Goal: Task Accomplishment & Management: Use online tool/utility

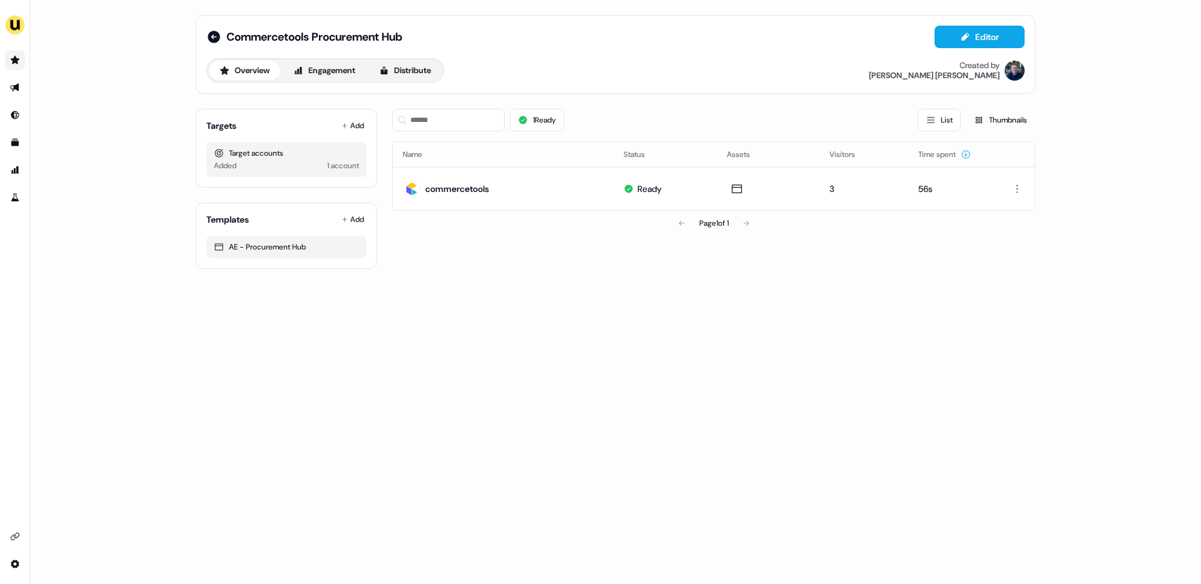
click at [17, 60] on icon "Go to prospects" at bounding box center [15, 60] width 9 height 8
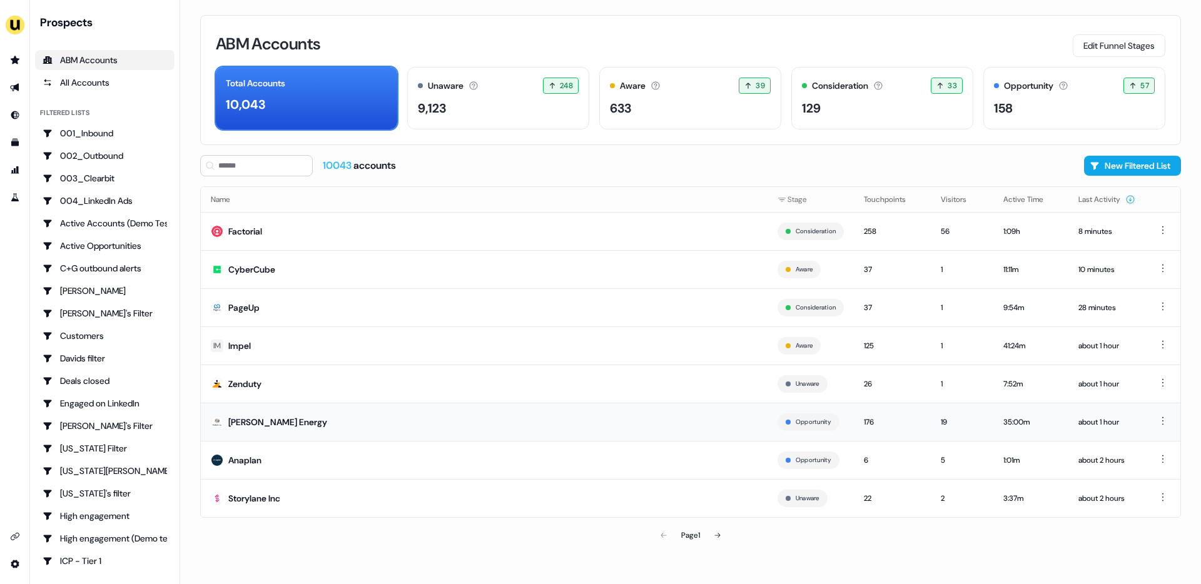
click at [273, 420] on div "[PERSON_NAME] Energy" at bounding box center [277, 422] width 99 height 13
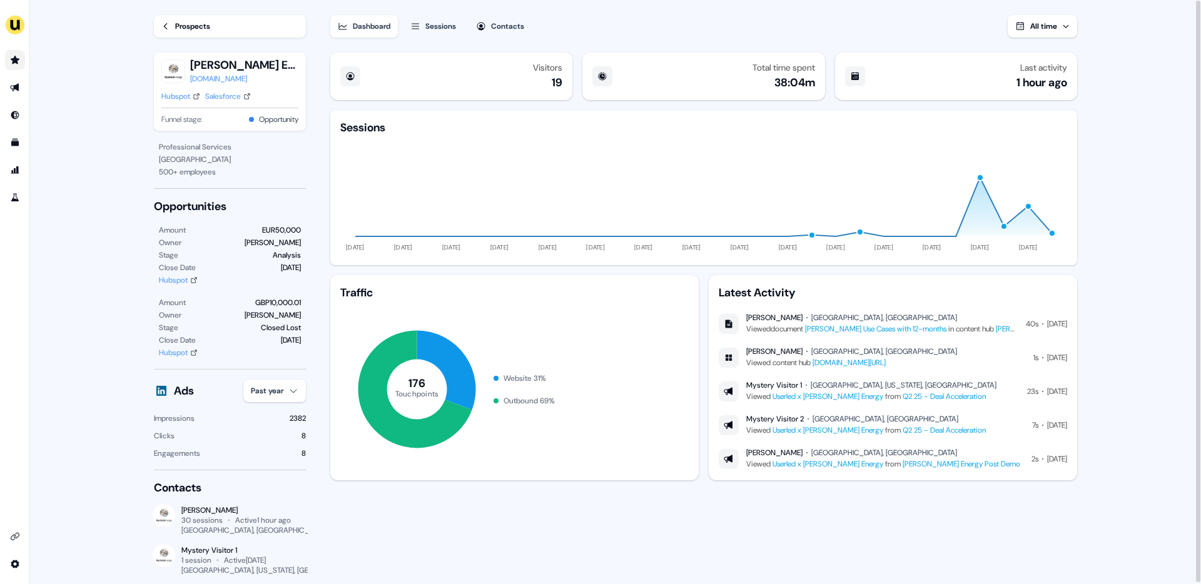
click at [15, 61] on icon "Go to prospects" at bounding box center [15, 60] width 9 height 8
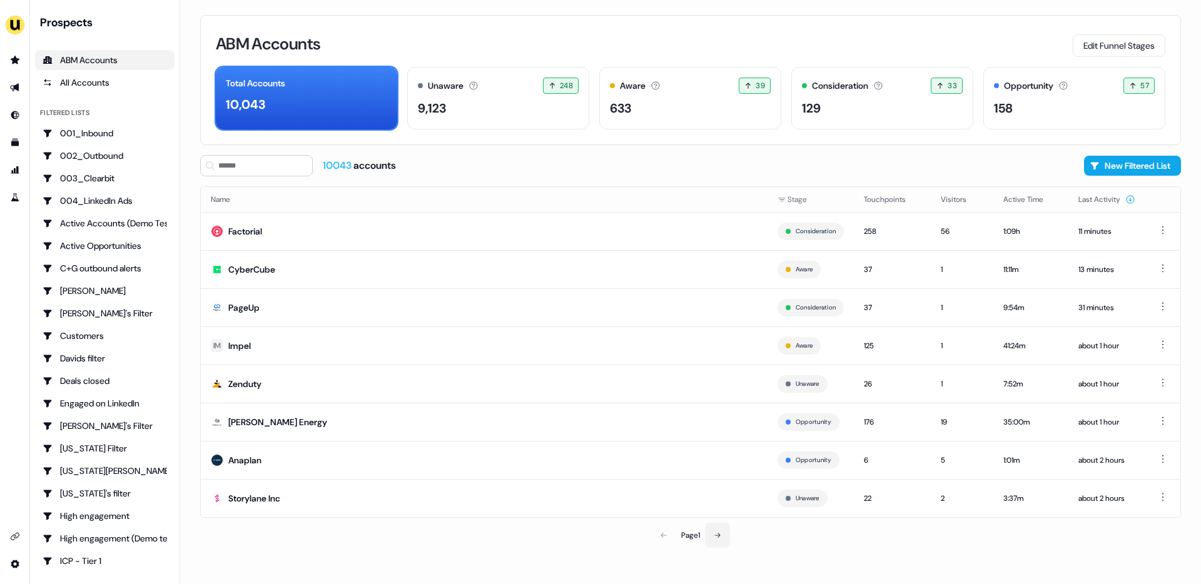
click at [724, 537] on button at bounding box center [717, 535] width 25 height 25
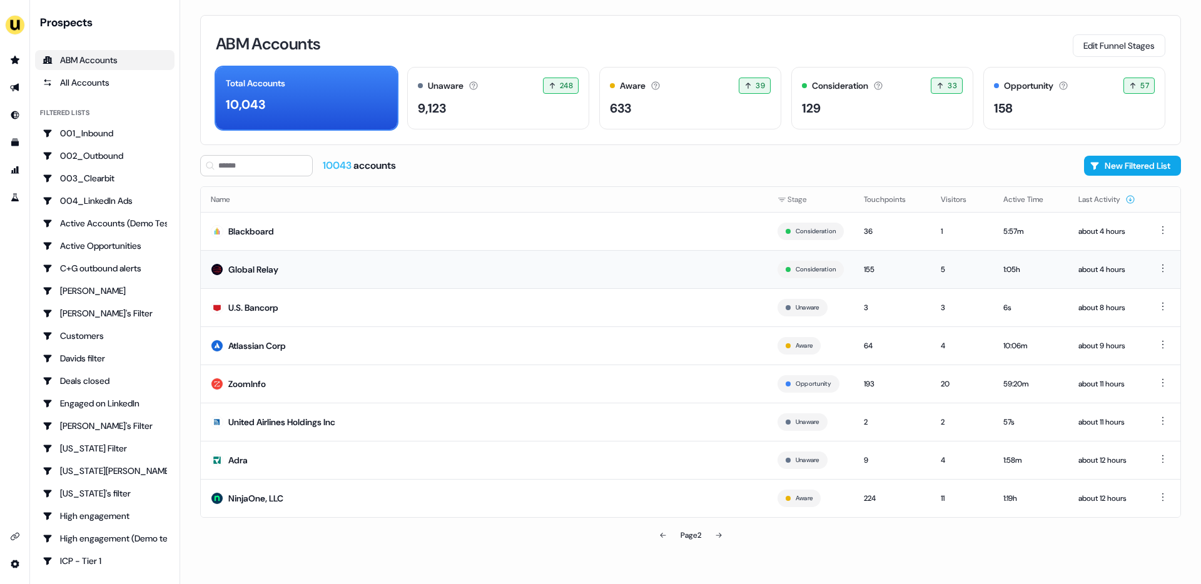
click at [400, 263] on td "Global Relay" at bounding box center [484, 269] width 567 height 38
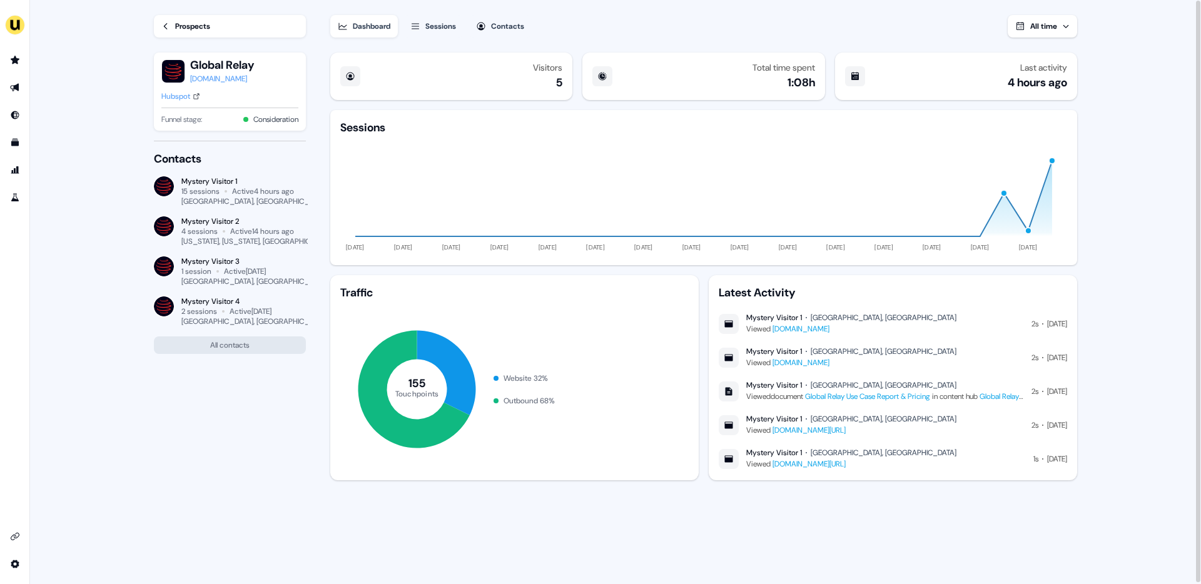
click at [440, 26] on div "Sessions" at bounding box center [440, 26] width 31 height 13
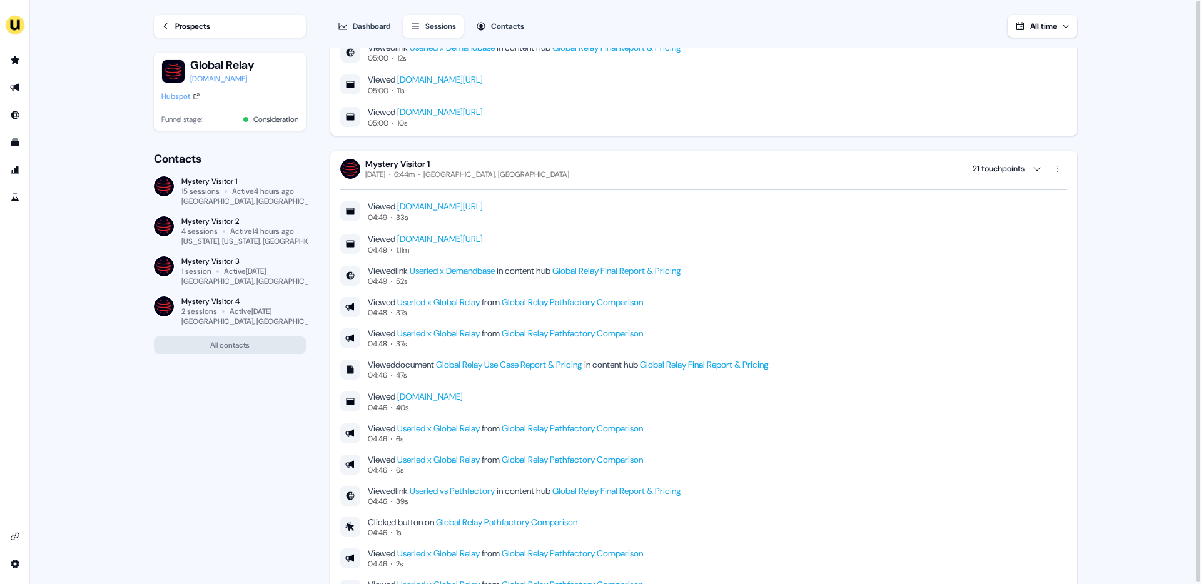
scroll to position [823, 0]
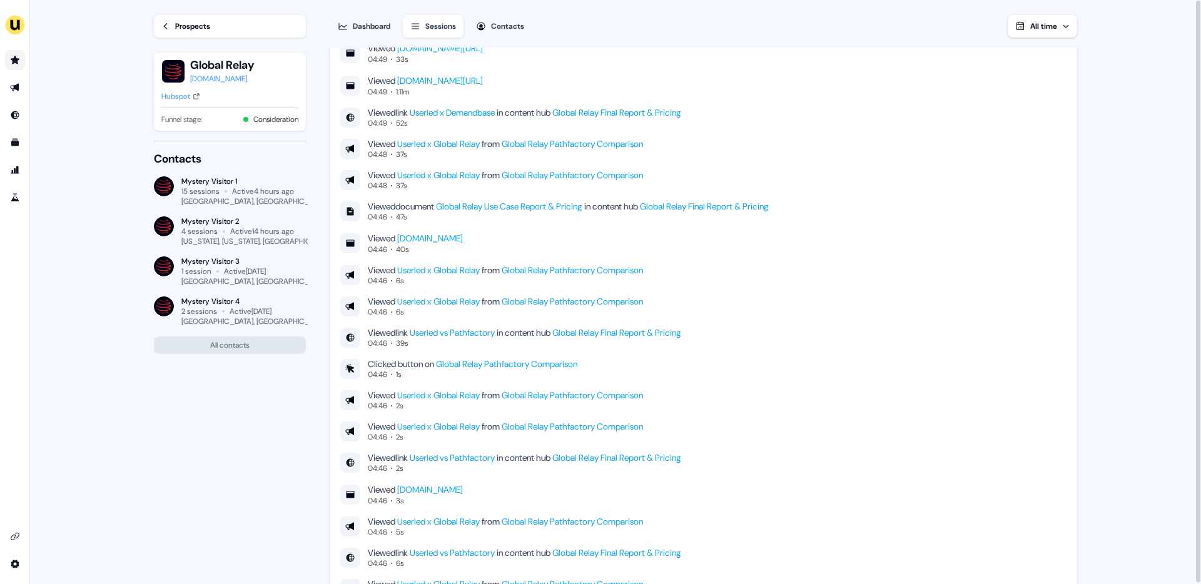
click at [10, 64] on icon "Go to prospects" at bounding box center [15, 60] width 10 height 10
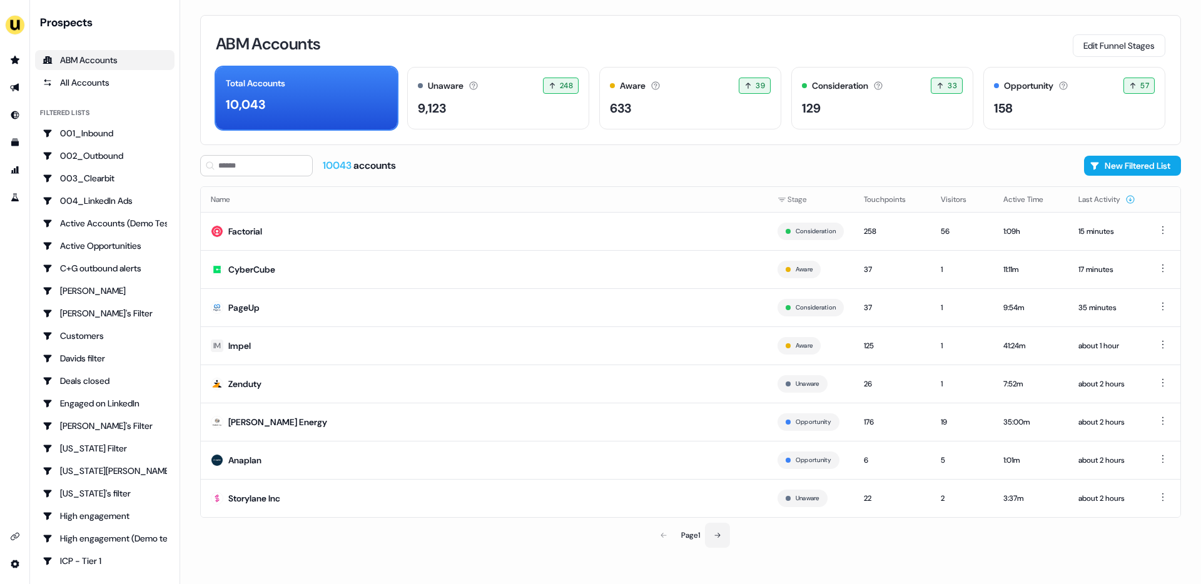
click at [723, 542] on button at bounding box center [717, 535] width 25 height 25
click at [723, 540] on button at bounding box center [718, 535] width 25 height 25
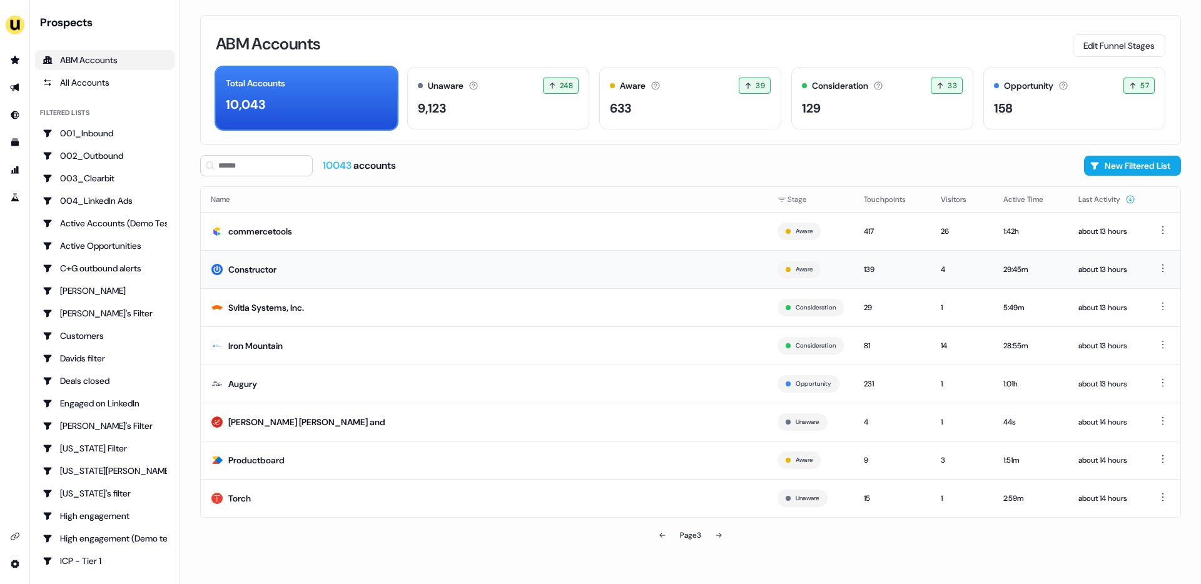
click at [347, 267] on td "Constructor" at bounding box center [484, 269] width 567 height 38
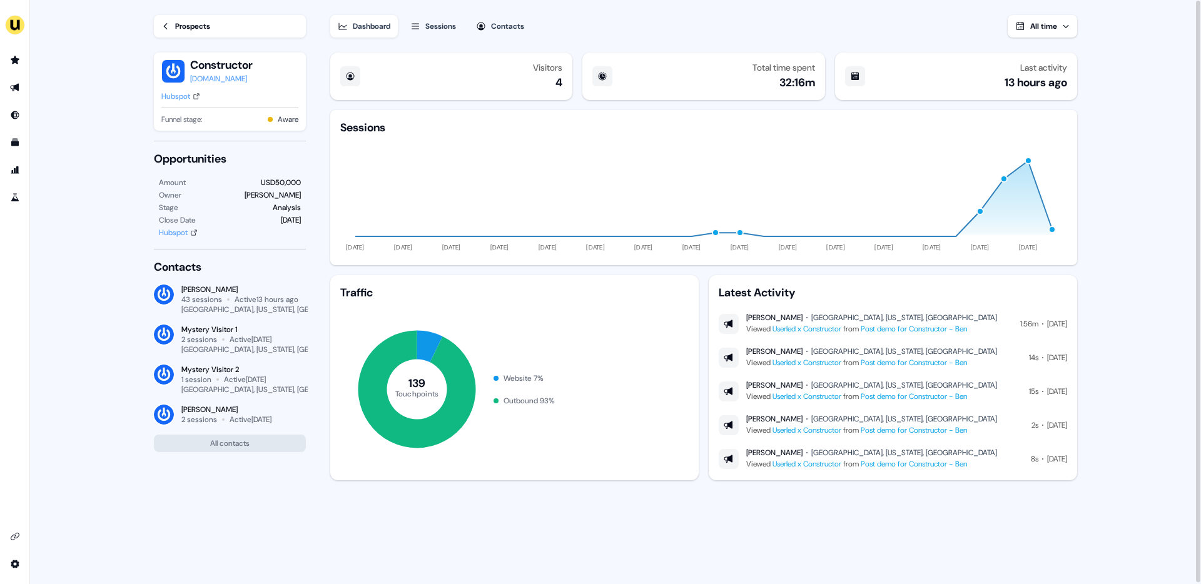
click at [440, 25] on div "Sessions" at bounding box center [440, 26] width 31 height 13
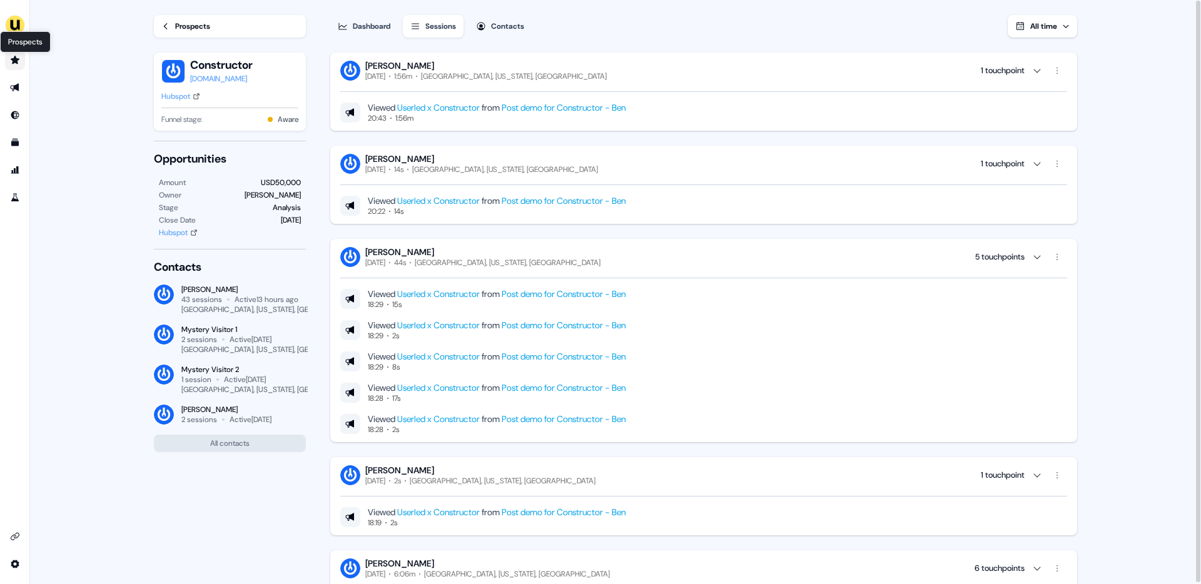
click at [14, 59] on icon "Go to prospects" at bounding box center [15, 60] width 9 height 8
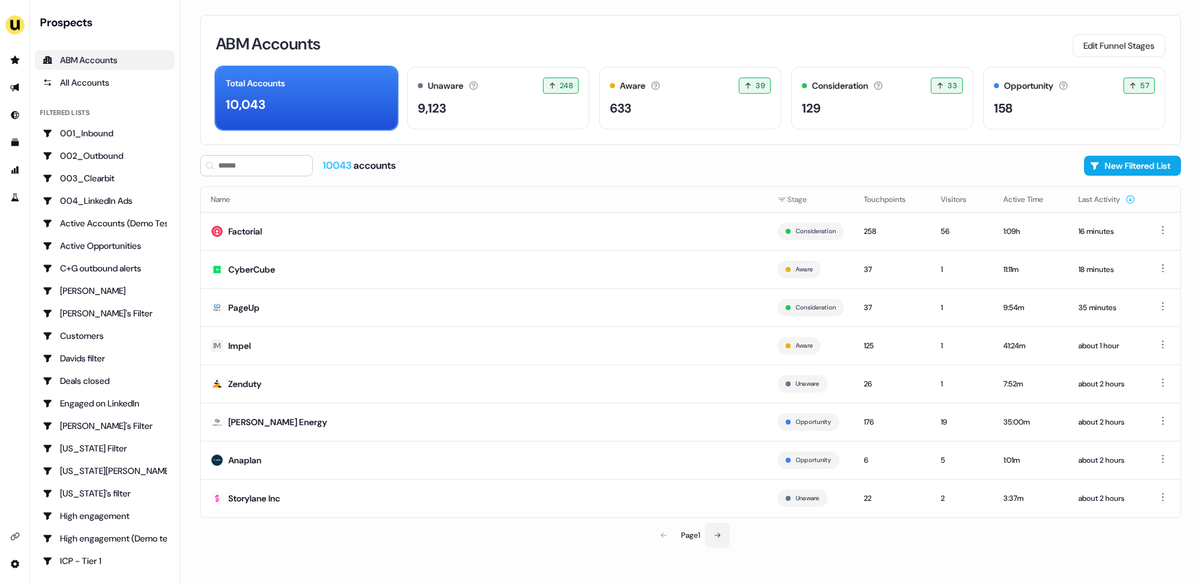
click at [719, 536] on icon at bounding box center [718, 536] width 8 height 8
click at [719, 536] on icon at bounding box center [719, 536] width 8 height 8
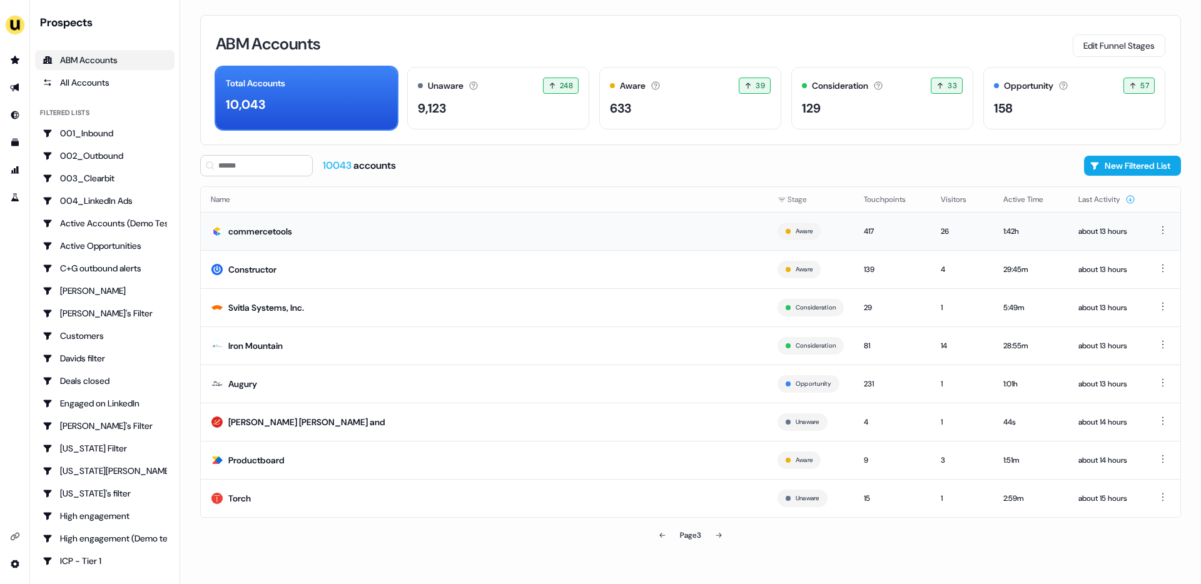
click at [485, 221] on td "commercetools" at bounding box center [484, 231] width 567 height 38
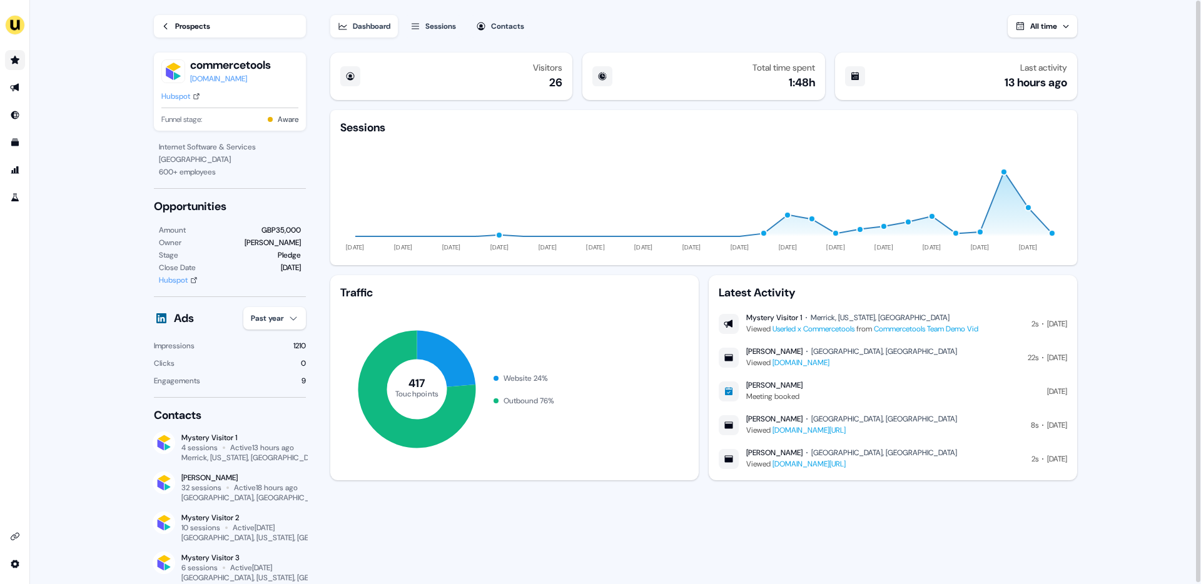
click at [18, 60] on icon "Go to prospects" at bounding box center [15, 60] width 9 height 8
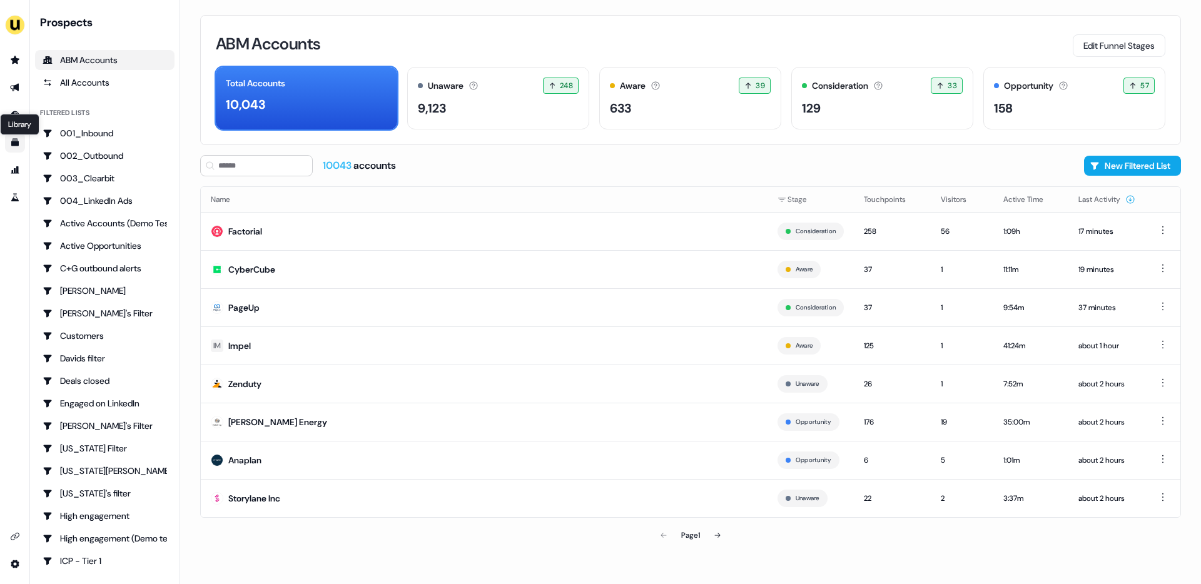
click at [15, 143] on icon "Go to templates" at bounding box center [15, 143] width 8 height 8
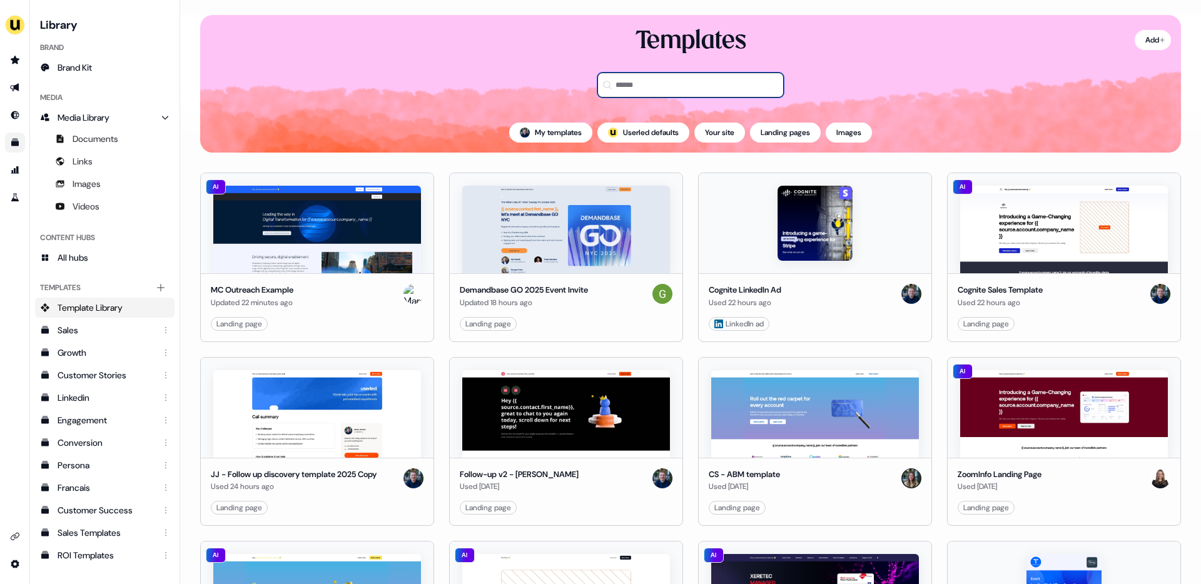
click at [634, 79] on input at bounding box center [690, 85] width 186 height 25
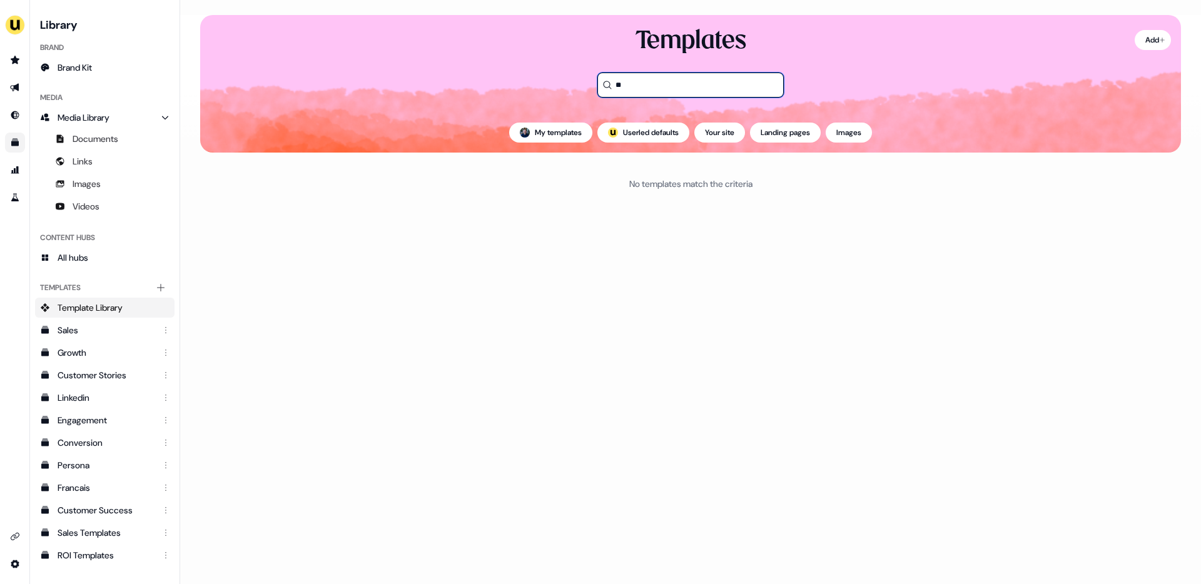
type input "*"
click at [76, 263] on span "All hubs" at bounding box center [73, 257] width 31 height 13
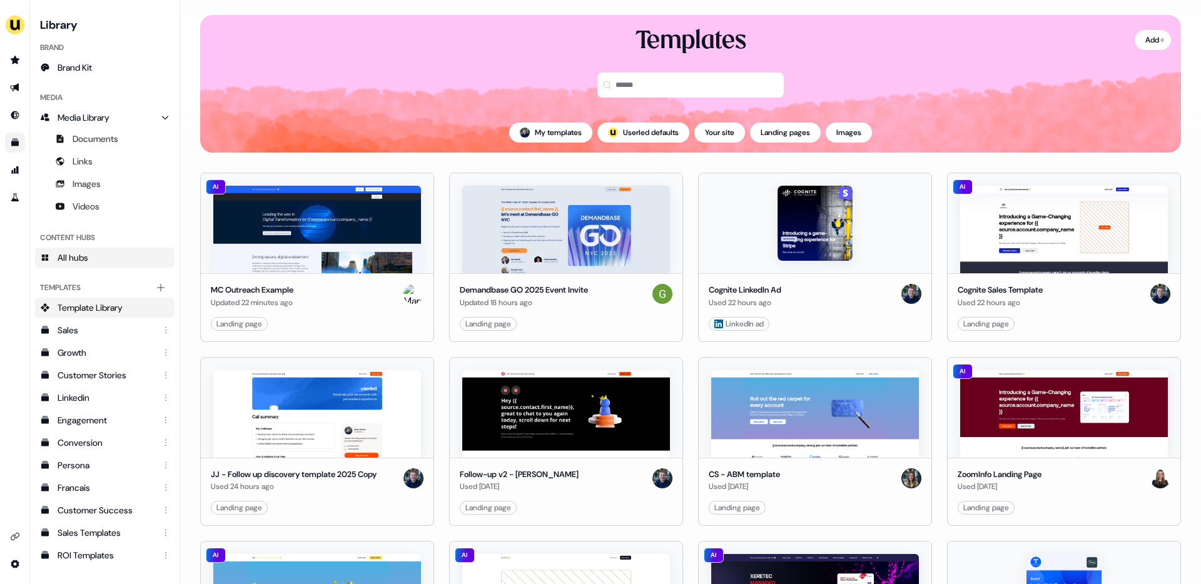
click at [84, 257] on span "All hubs" at bounding box center [73, 257] width 31 height 13
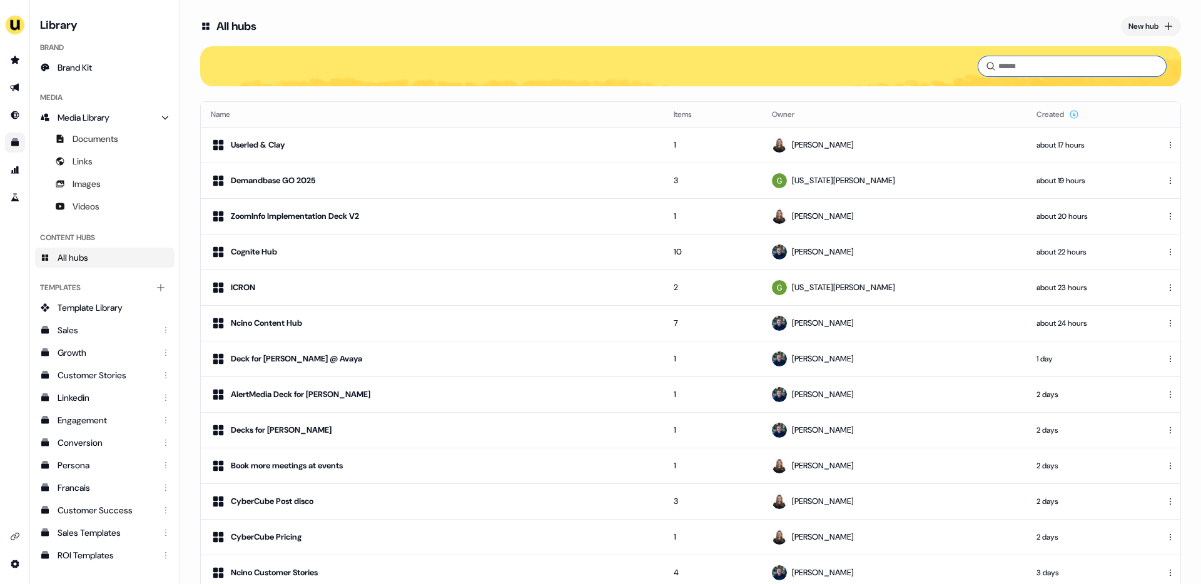
click at [1017, 72] on input at bounding box center [1072, 66] width 188 height 20
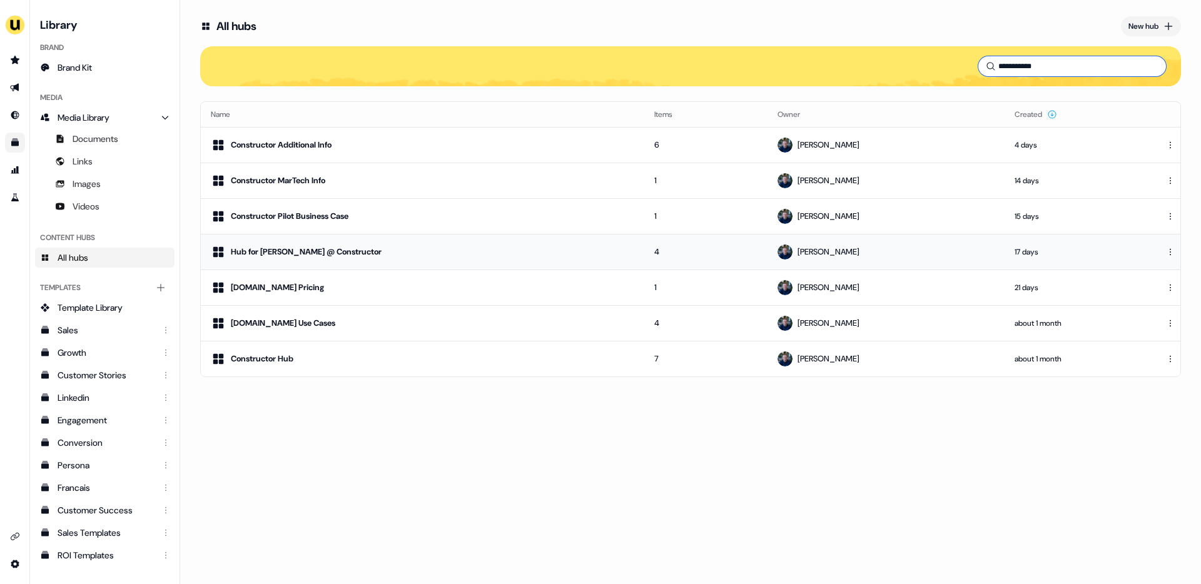
type input "**********"
click at [364, 251] on div "Hub for [PERSON_NAME] @ Constructor" at bounding box center [423, 252] width 424 height 15
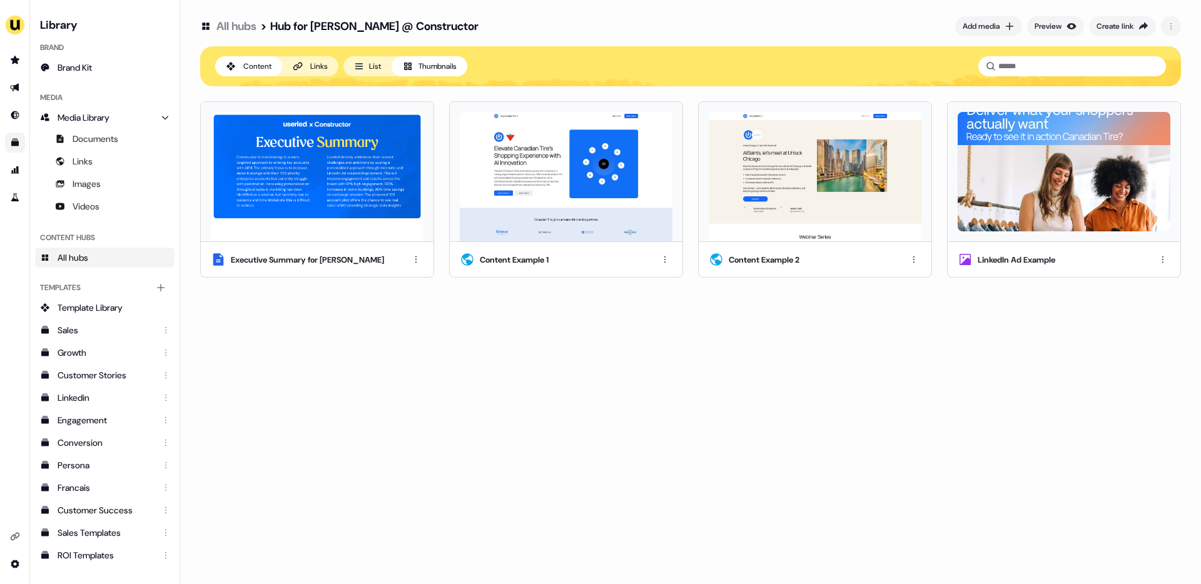
click at [389, 216] on img at bounding box center [317, 177] width 213 height 130
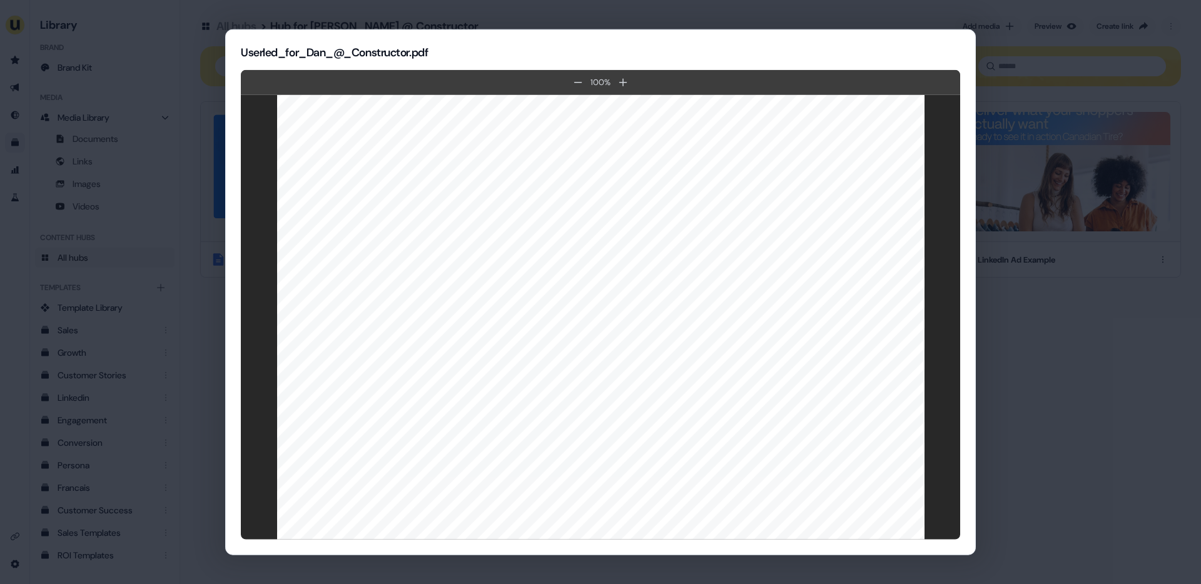
scroll to position [2549, 0]
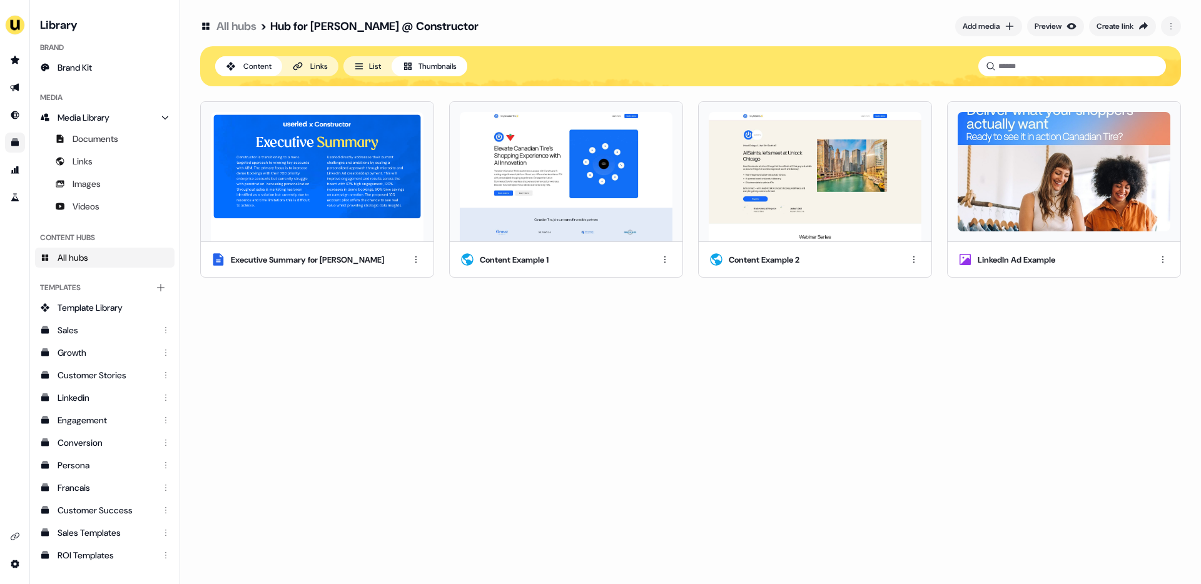
click at [1051, 213] on img at bounding box center [1064, 171] width 213 height 119
click at [998, 25] on button "Add media" at bounding box center [988, 26] width 67 height 20
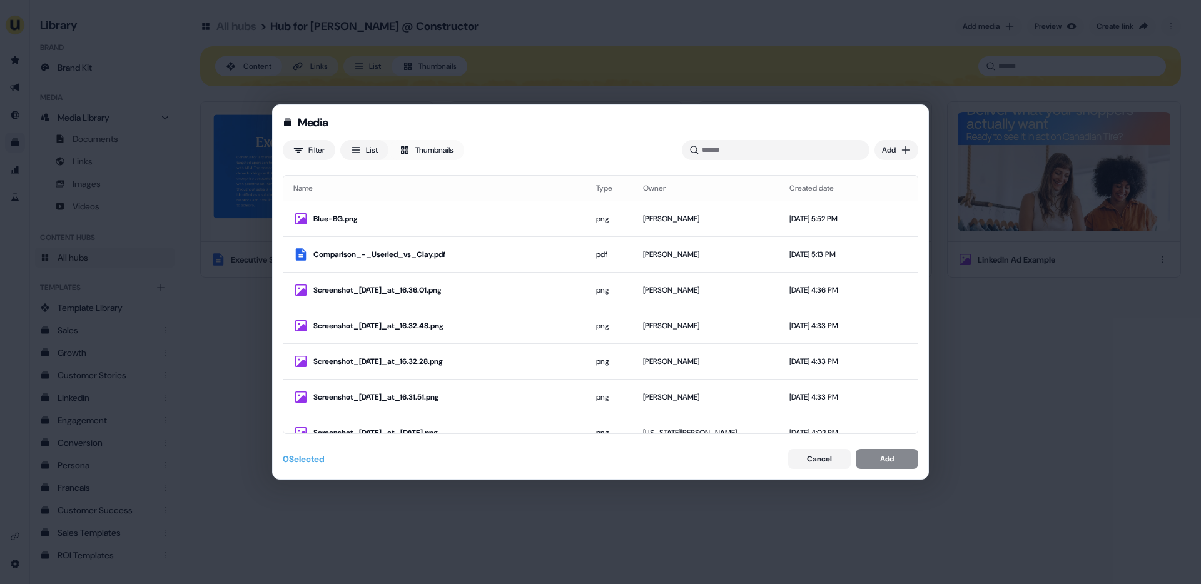
click at [985, 373] on div "Media Filter List Thumbnails Uploaded Add Name Type Owner Created date Blue-BG.…" at bounding box center [600, 292] width 1201 height 584
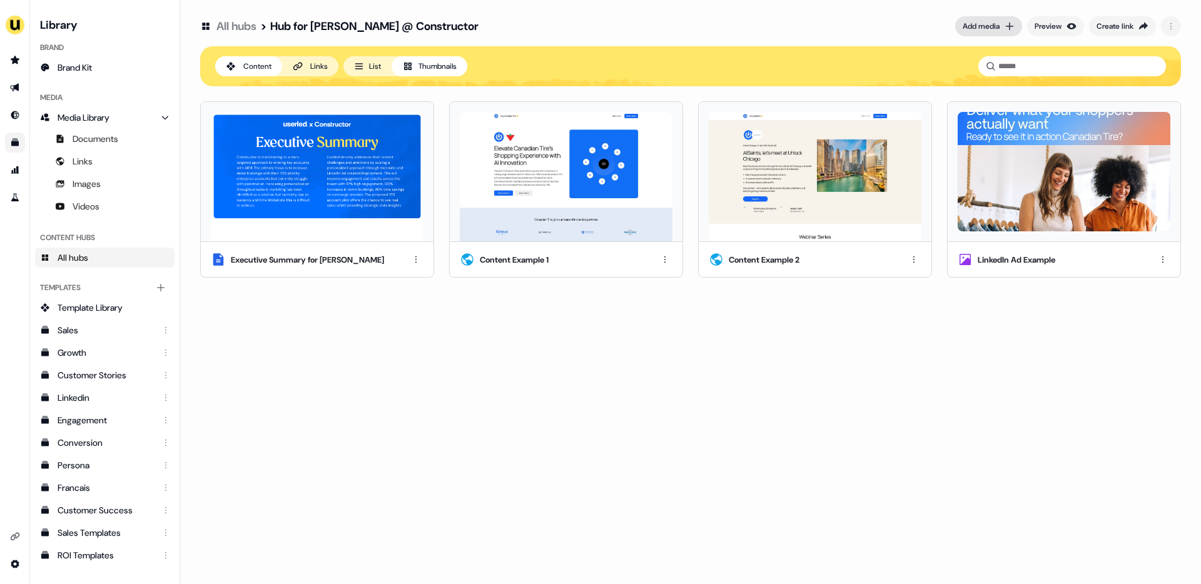
click at [983, 25] on div "Add media" at bounding box center [981, 26] width 37 height 13
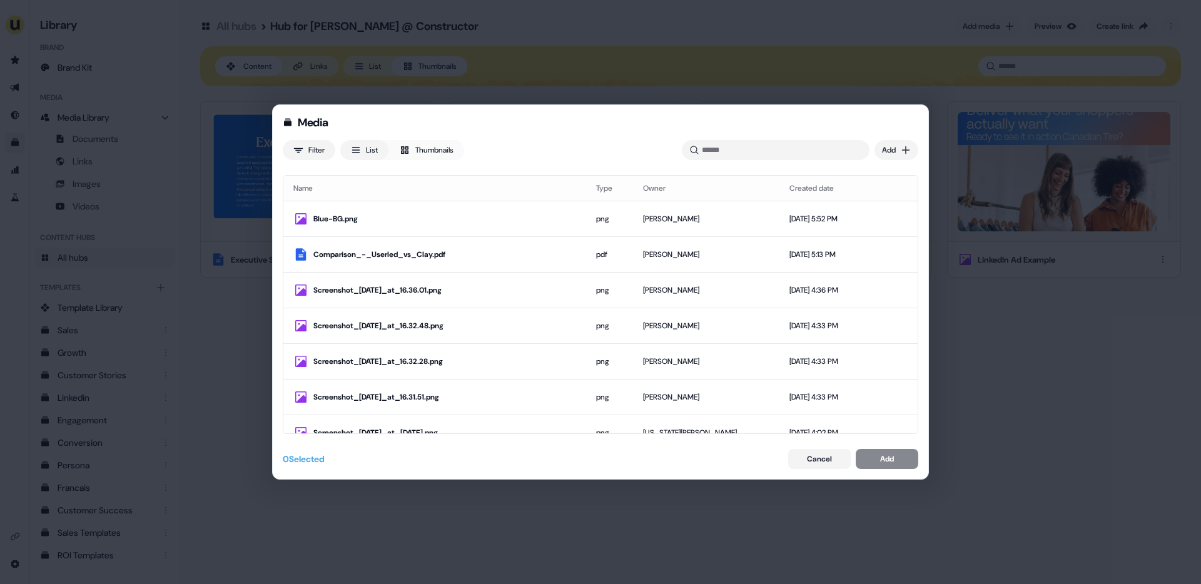
click at [439, 163] on div "Media Filter List Thumbnails Uploaded Add Name Type Owner Created date Blue-BG.…" at bounding box center [600, 291] width 657 height 375
click at [377, 147] on button "List" at bounding box center [364, 150] width 48 height 20
click at [433, 158] on button "Thumbnails" at bounding box center [427, 150] width 76 height 20
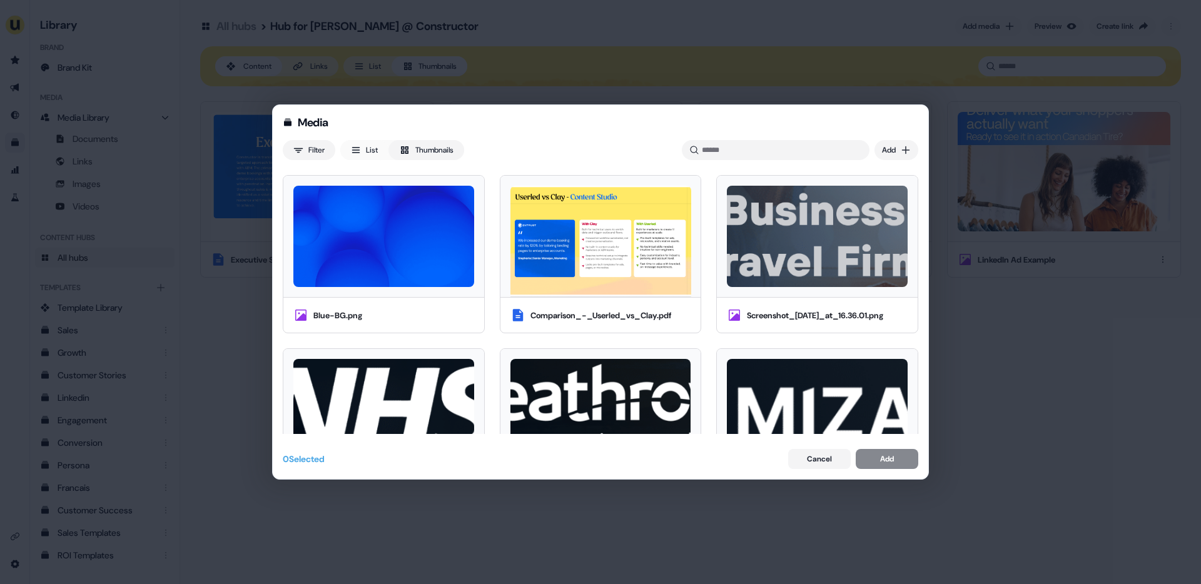
click at [375, 148] on button "List" at bounding box center [364, 150] width 48 height 20
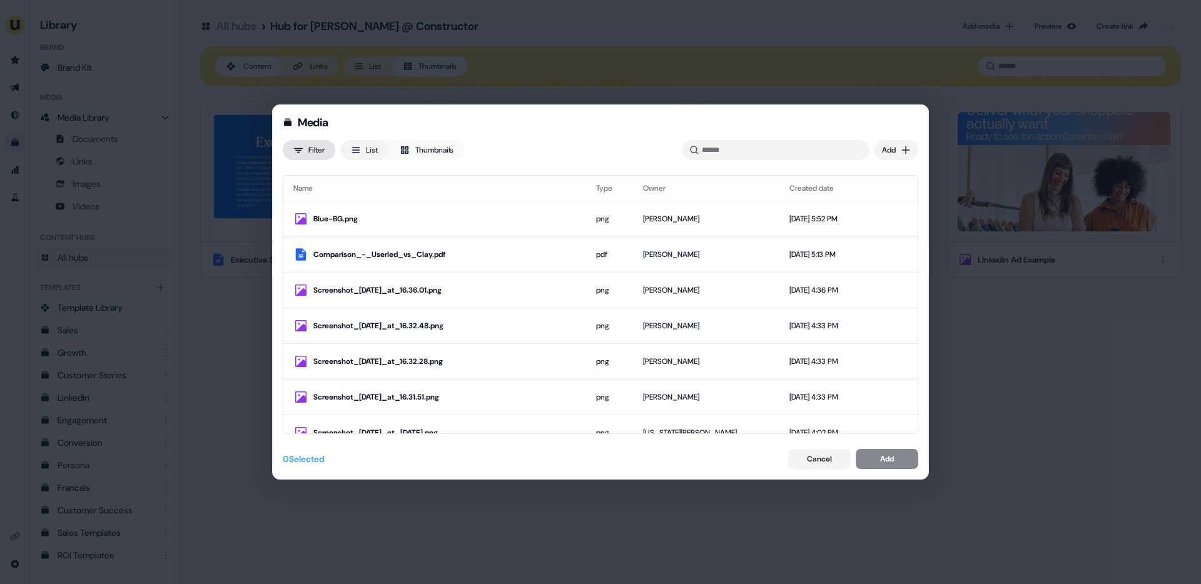
click at [315, 146] on div "Media Filter List Thumbnails Uploaded Add Name Type Owner Created date Blue-BG.…" at bounding box center [600, 292] width 1201 height 584
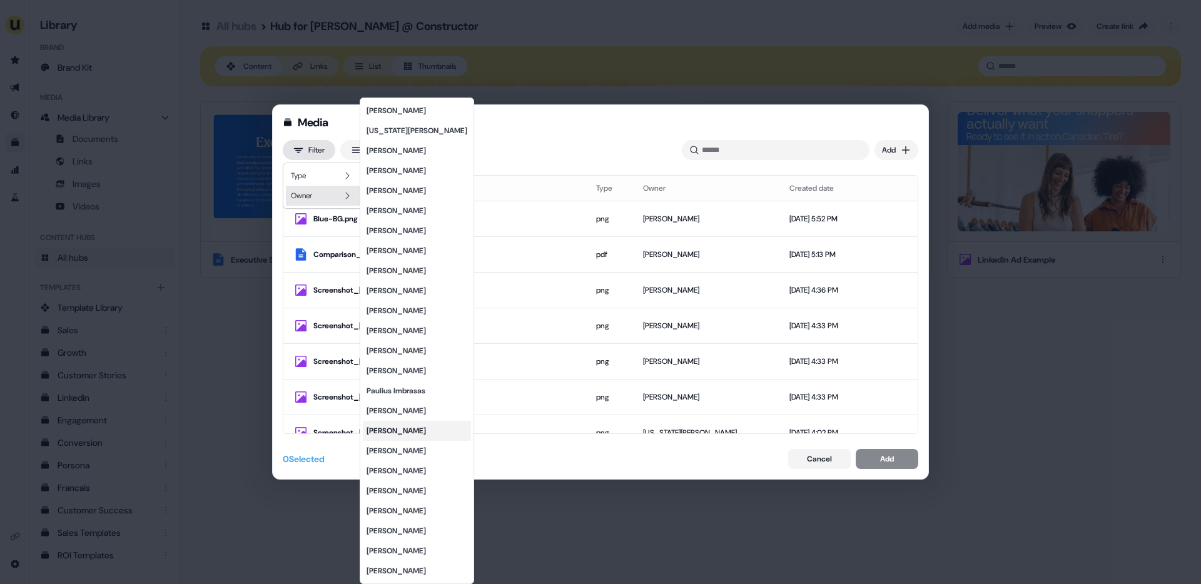
click at [392, 430] on div "[PERSON_NAME]" at bounding box center [417, 431] width 108 height 20
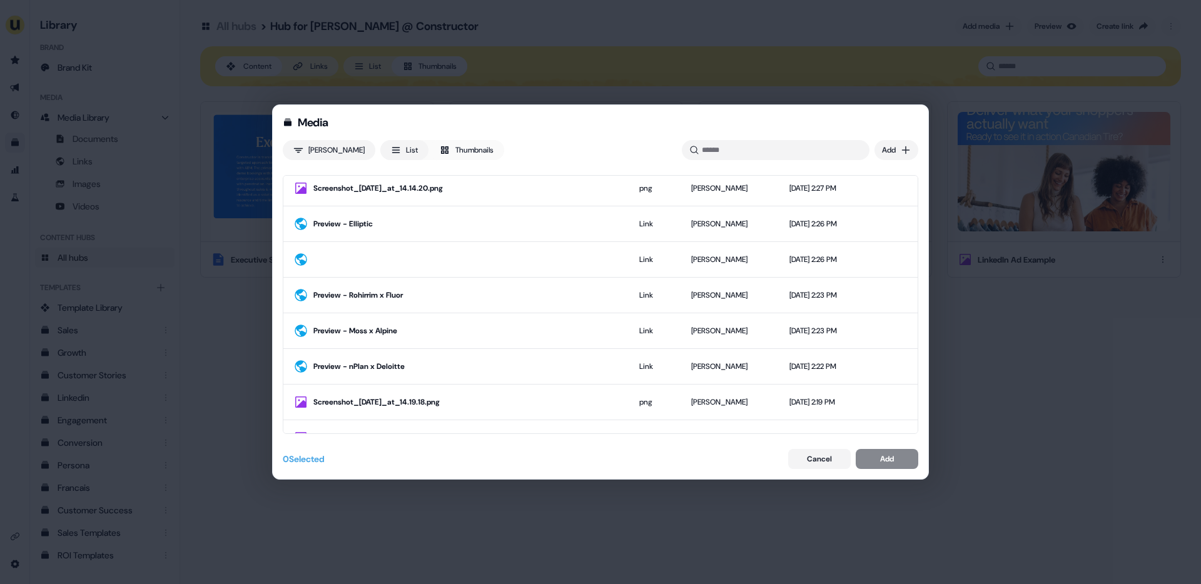
scroll to position [2312, 0]
click at [466, 221] on div "Preview - Elliptic" at bounding box center [466, 225] width 306 height 13
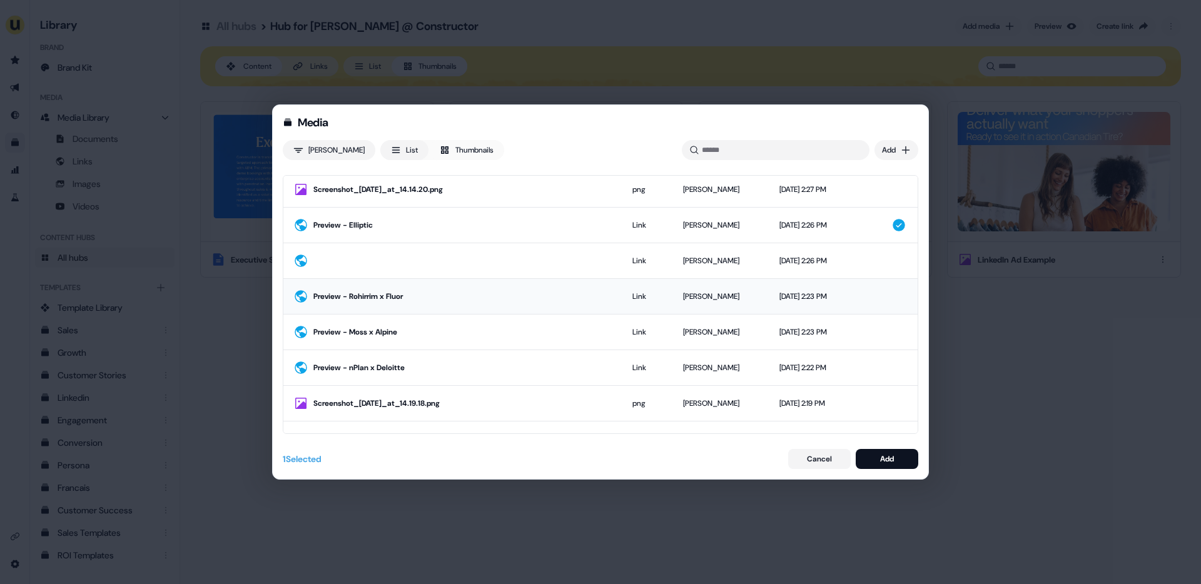
click at [452, 283] on td "Preview - Rohirrim x Fluor" at bounding box center [452, 296] width 339 height 36
click at [449, 320] on td "Preview - Moss x Alpine" at bounding box center [452, 332] width 339 height 36
click at [444, 373] on div "Preview - nPlan x Deloitte" at bounding box center [462, 368] width 299 height 13
click at [880, 464] on div "Add" at bounding box center [887, 459] width 14 height 13
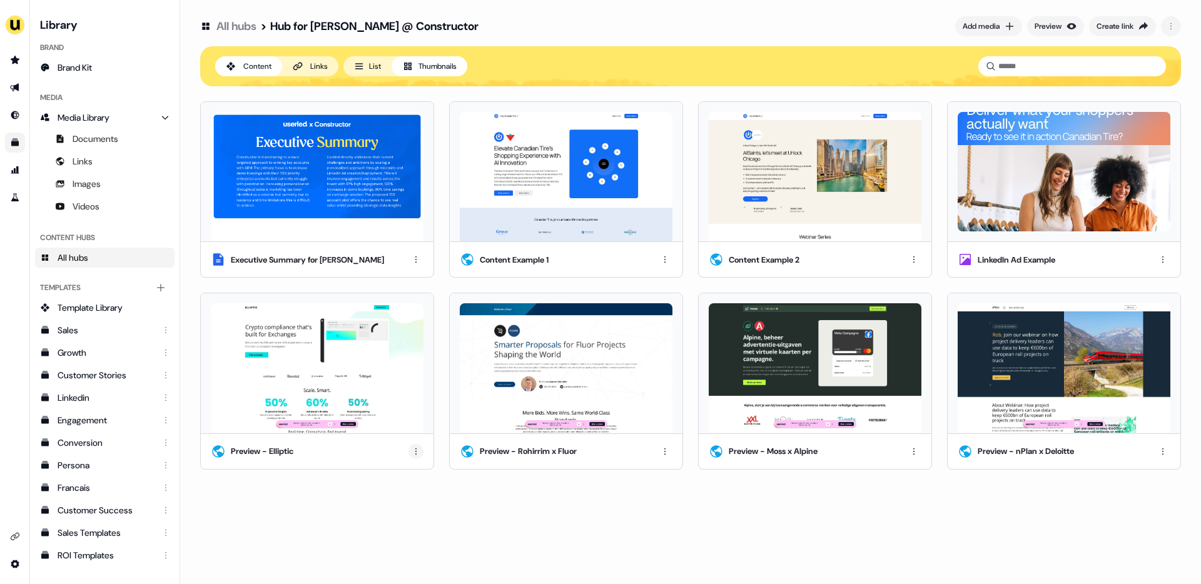
click at [418, 449] on html "For the best experience switch devices to a bigger screen. Go to [DOMAIN_NAME] …" at bounding box center [600, 292] width 1201 height 584
click at [403, 495] on div "Rename" at bounding box center [416, 495] width 74 height 20
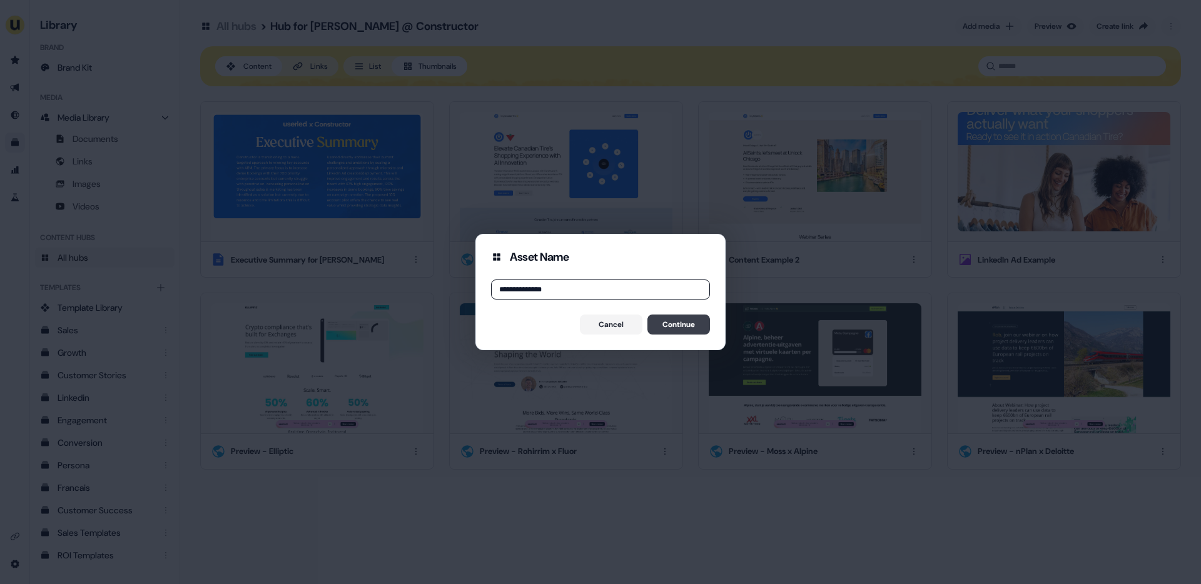
type input "**********"
click at [673, 318] on button "Continue" at bounding box center [679, 325] width 63 height 20
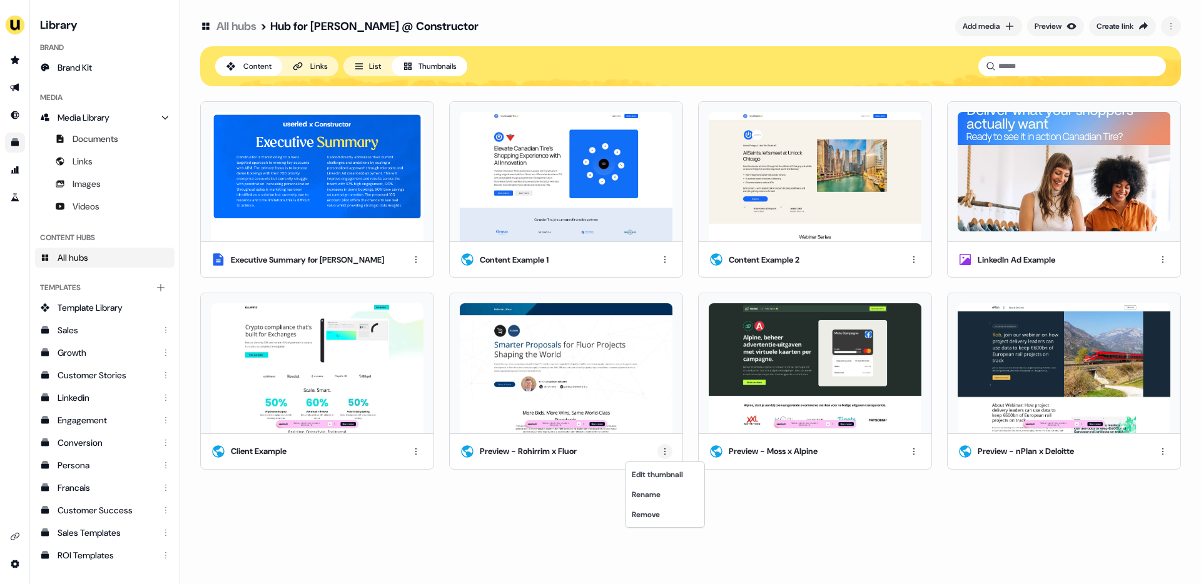
click at [663, 453] on html "For the best experience switch devices to a bigger screen. Go to [DOMAIN_NAME] …" at bounding box center [600, 292] width 1201 height 584
click at [654, 497] on div "Rename" at bounding box center [665, 495] width 74 height 20
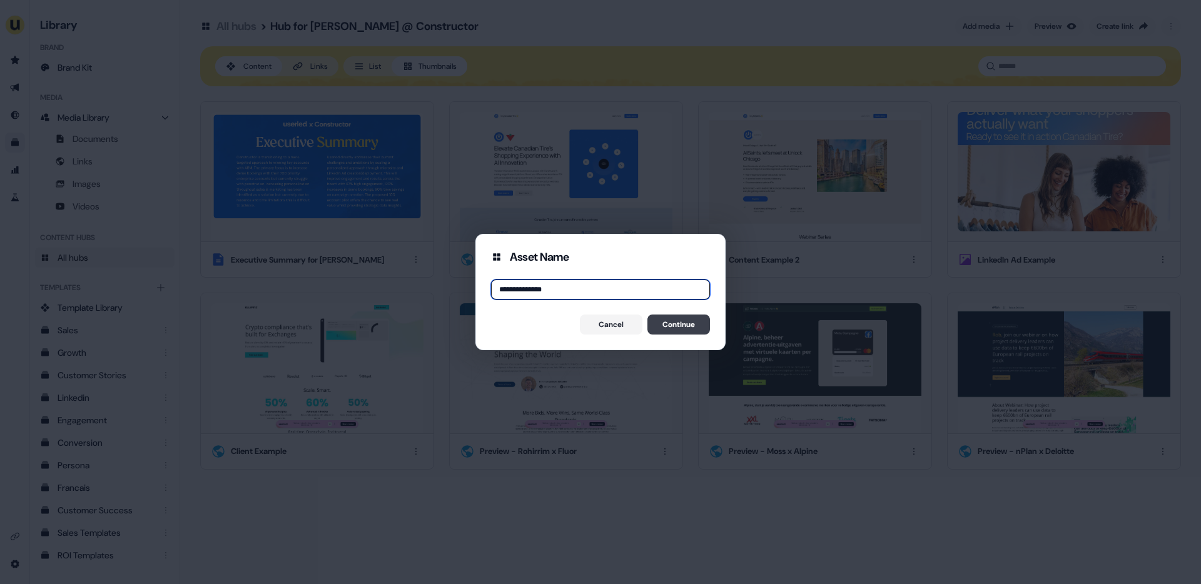
type input "**********"
click at [685, 328] on button "Continue" at bounding box center [679, 325] width 63 height 20
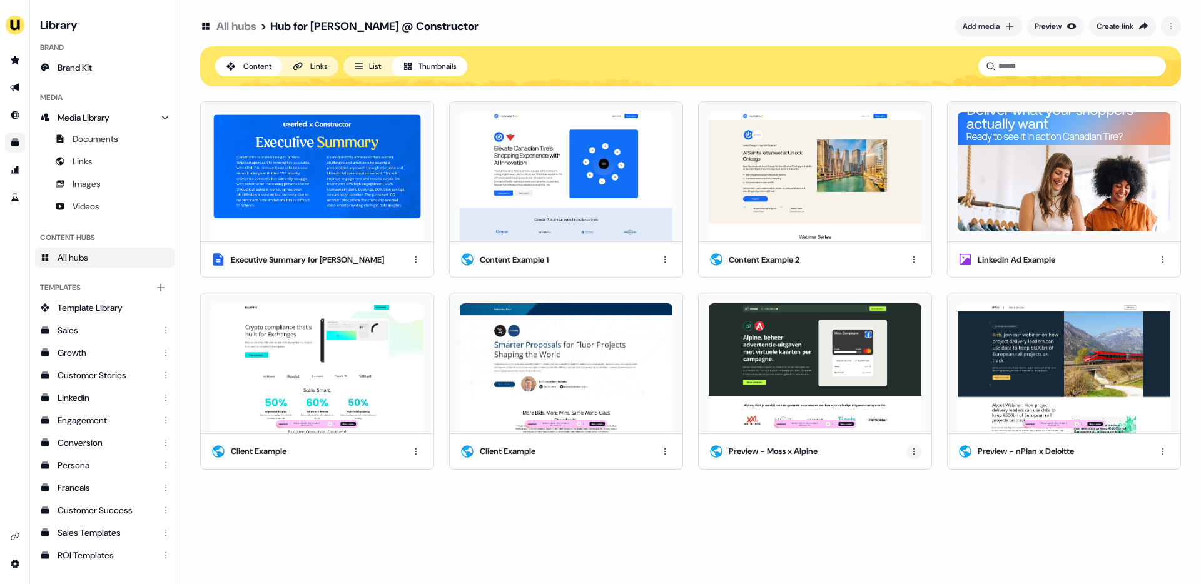
click at [913, 447] on html "For the best experience switch devices to a bigger screen. Go to [DOMAIN_NAME] …" at bounding box center [600, 292] width 1201 height 584
click at [907, 496] on div "Rename" at bounding box center [914, 495] width 74 height 20
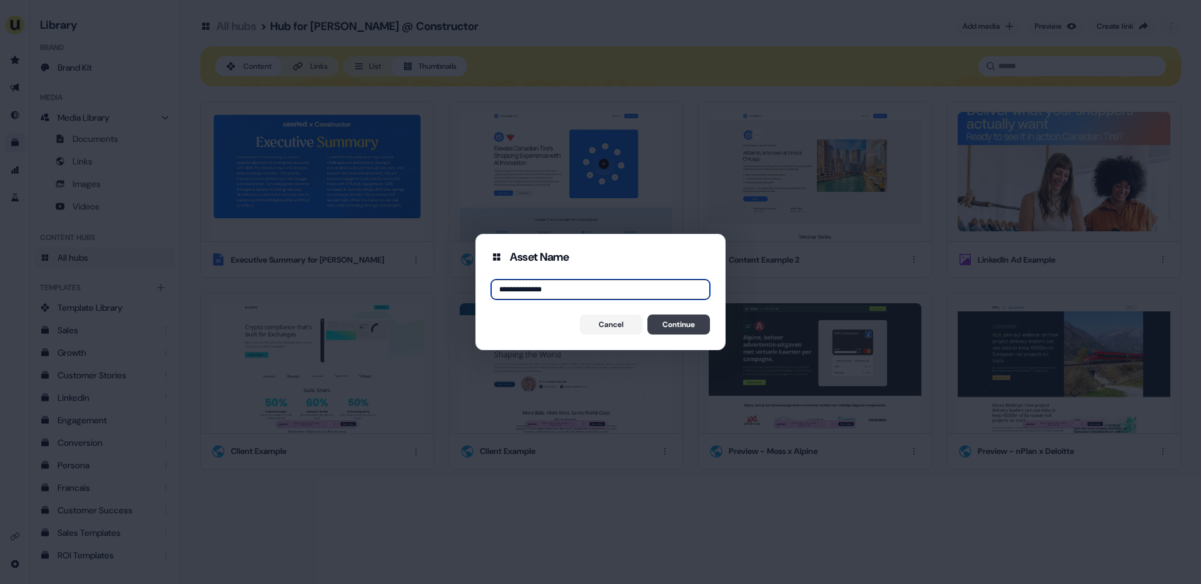
type input "**********"
click at [694, 321] on button "Continue" at bounding box center [679, 325] width 63 height 20
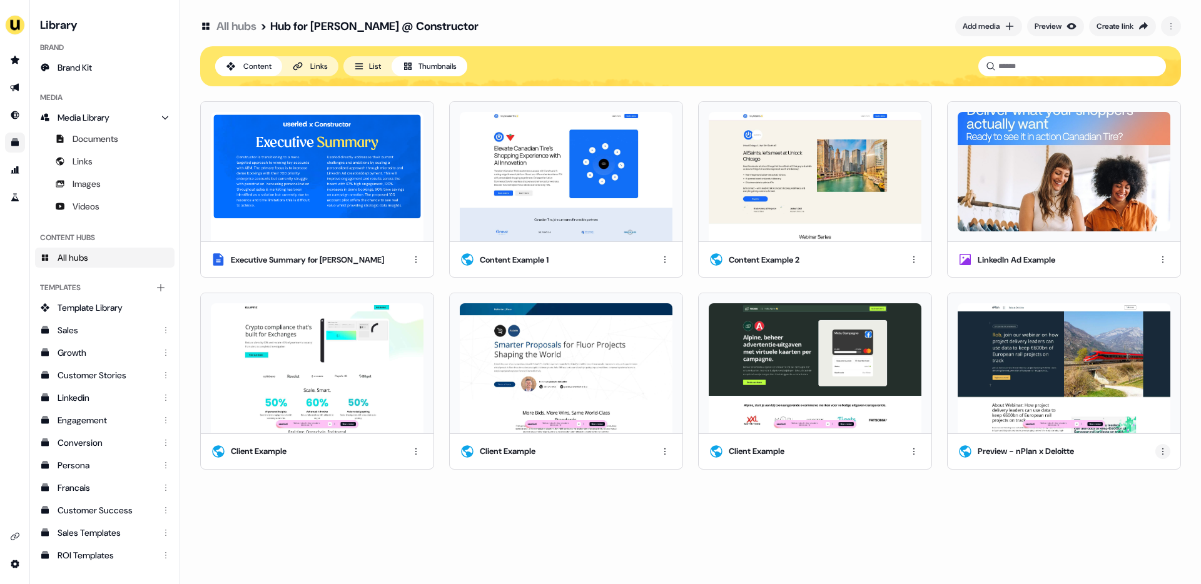
click at [1163, 451] on html "For the best experience switch devices to a bigger screen. Go to [DOMAIN_NAME] …" at bounding box center [600, 292] width 1201 height 584
click at [1142, 494] on div "Rename" at bounding box center [1161, 495] width 74 height 20
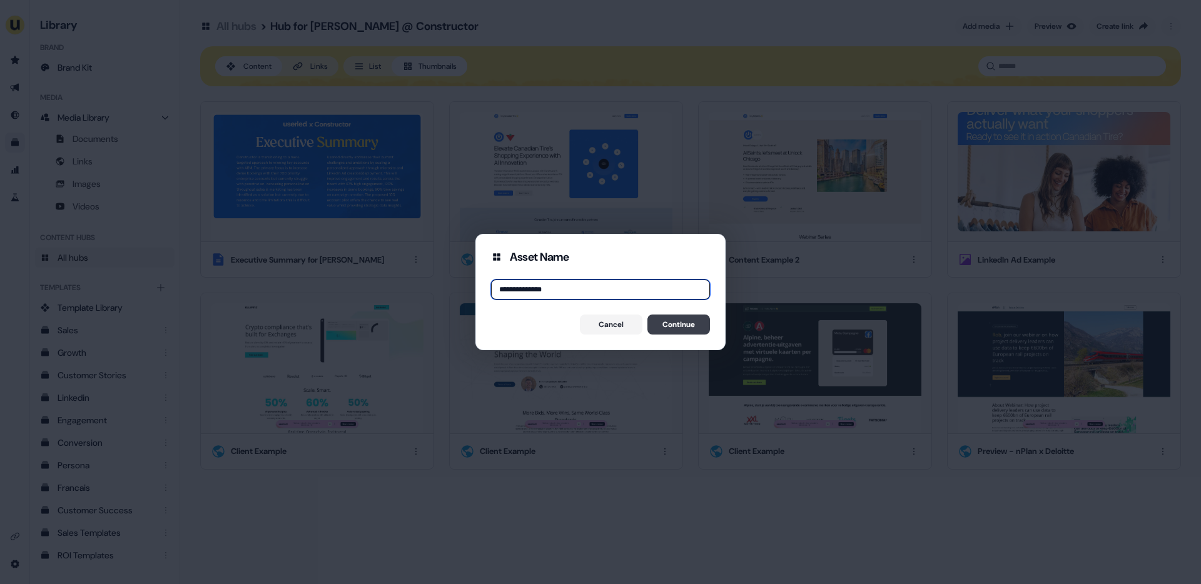
type input "**********"
click at [676, 319] on button "Continue" at bounding box center [679, 325] width 63 height 20
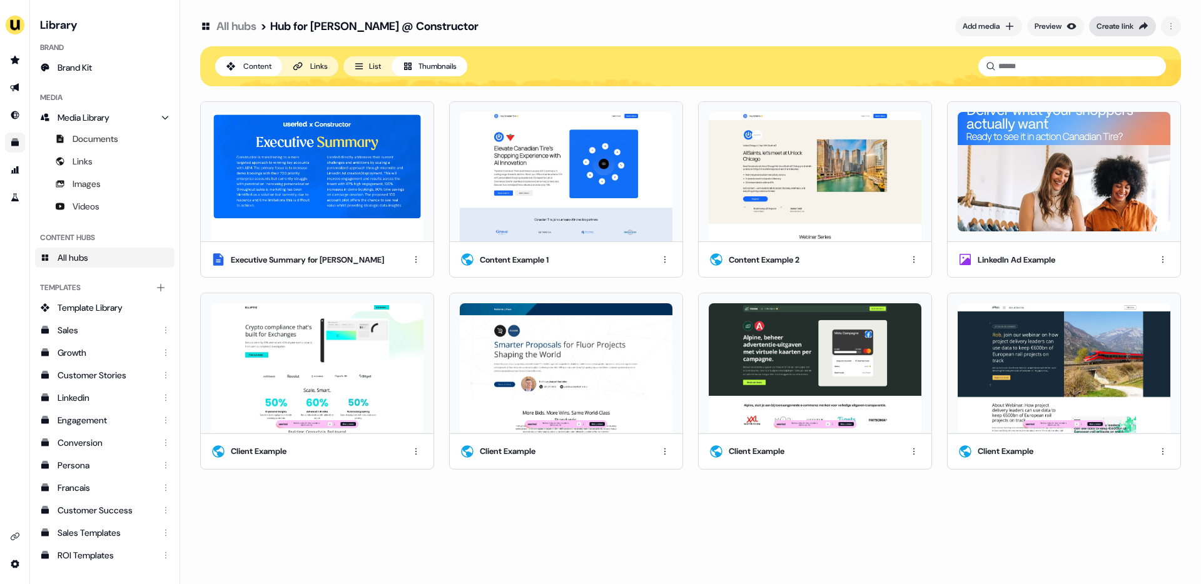
click at [1122, 24] on div "Create link" at bounding box center [1115, 26] width 37 height 13
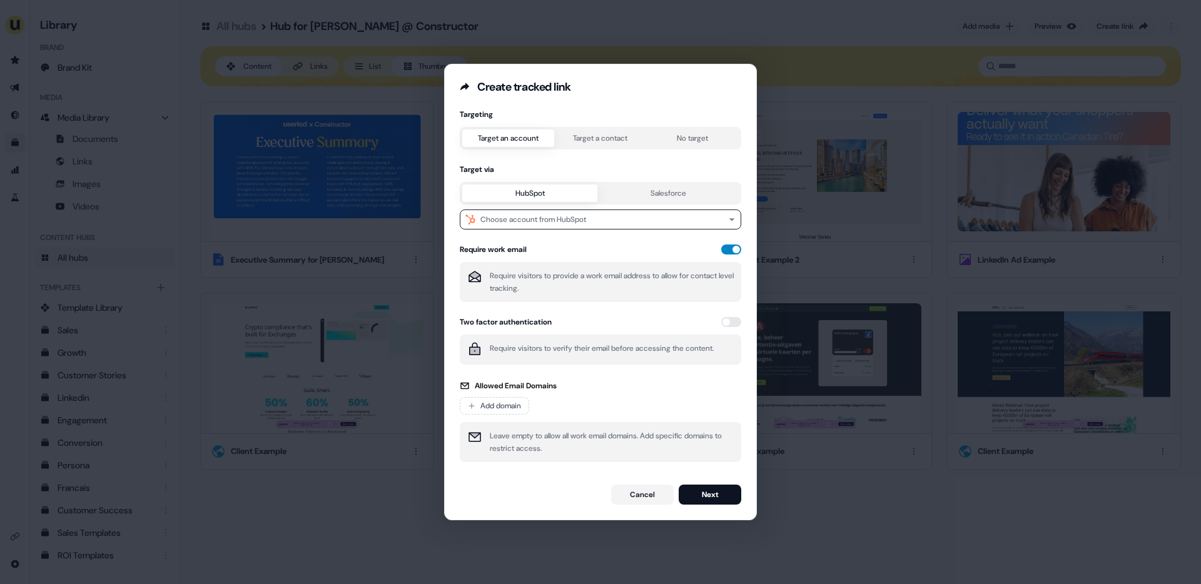
click at [730, 250] on button "button" at bounding box center [731, 250] width 20 height 10
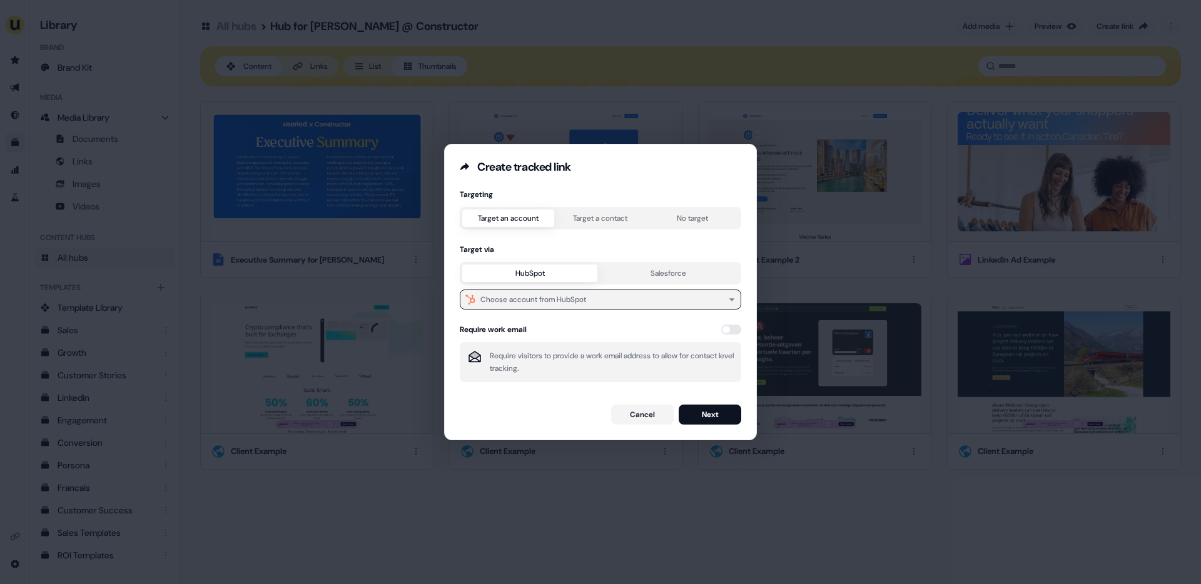
click at [527, 293] on div "Choose account from HubSpot" at bounding box center [533, 299] width 106 height 13
type input "*"
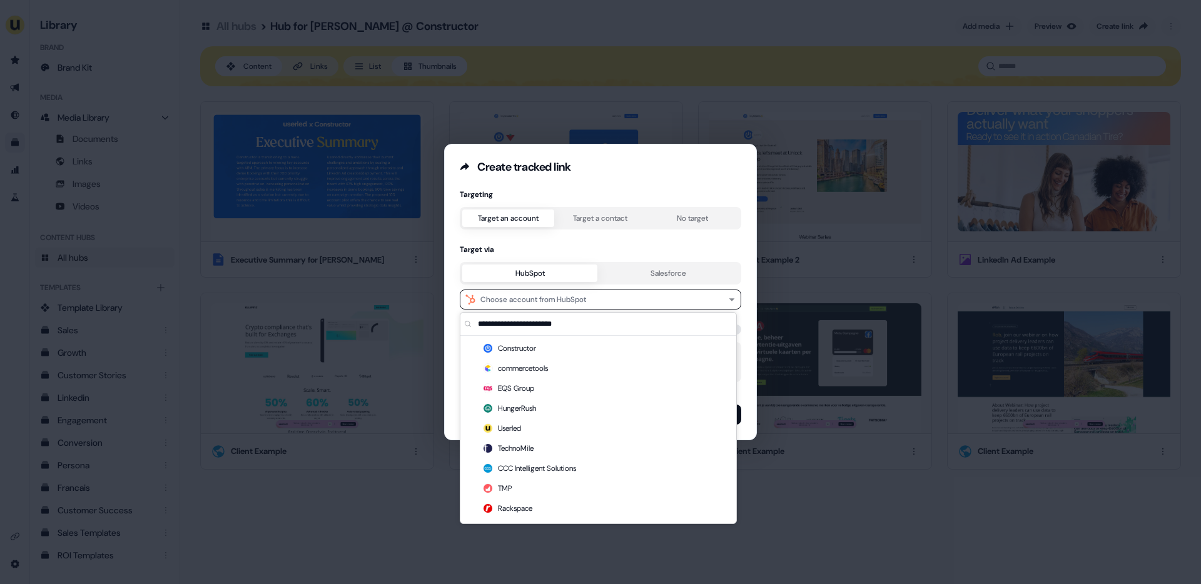
click at [604, 246] on div "Target via" at bounding box center [601, 250] width 282 height 10
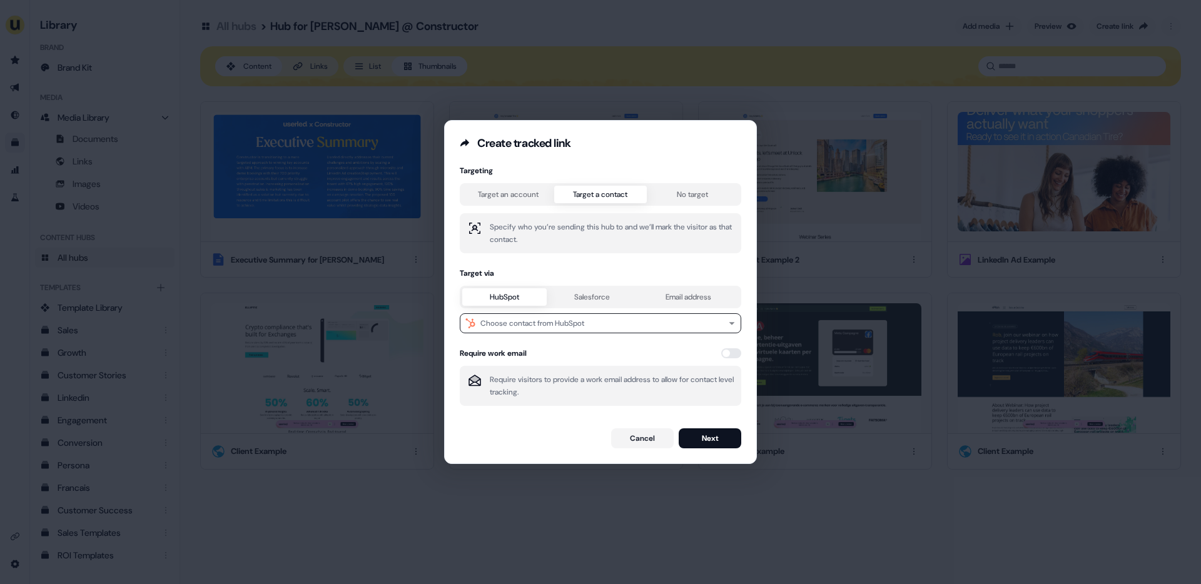
click at [601, 216] on div "Targeting Target an account Target a contact No target Specify who you’re sendi…" at bounding box center [601, 290] width 282 height 248
click at [537, 325] on div "Choose contact from HubSpot" at bounding box center [532, 323] width 104 height 13
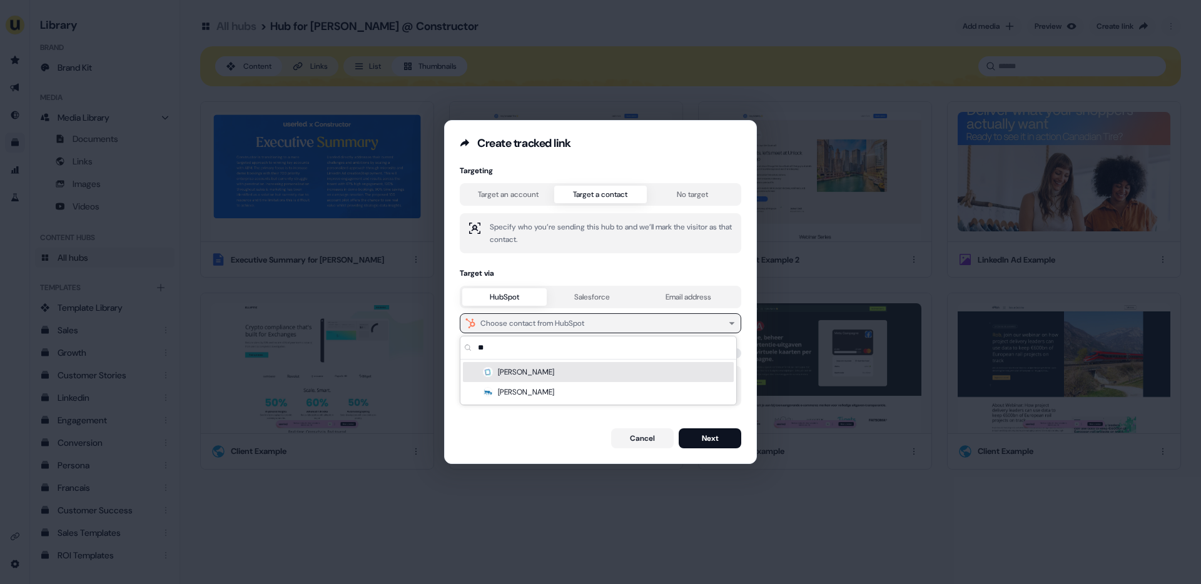
type input "*"
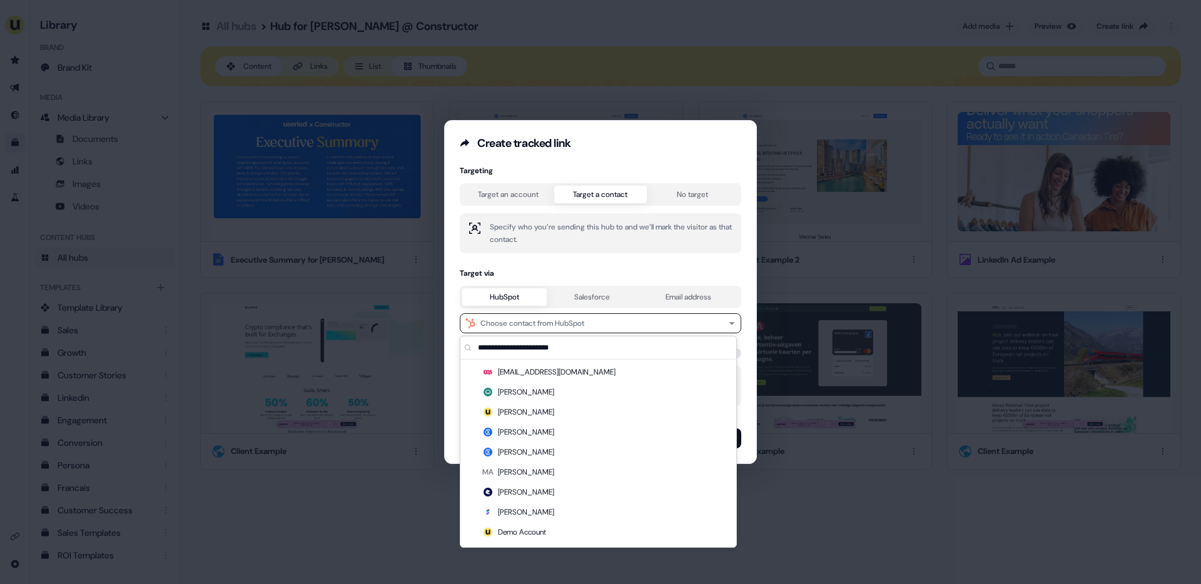
click at [517, 297] on button "HubSpot" at bounding box center [504, 297] width 84 height 18
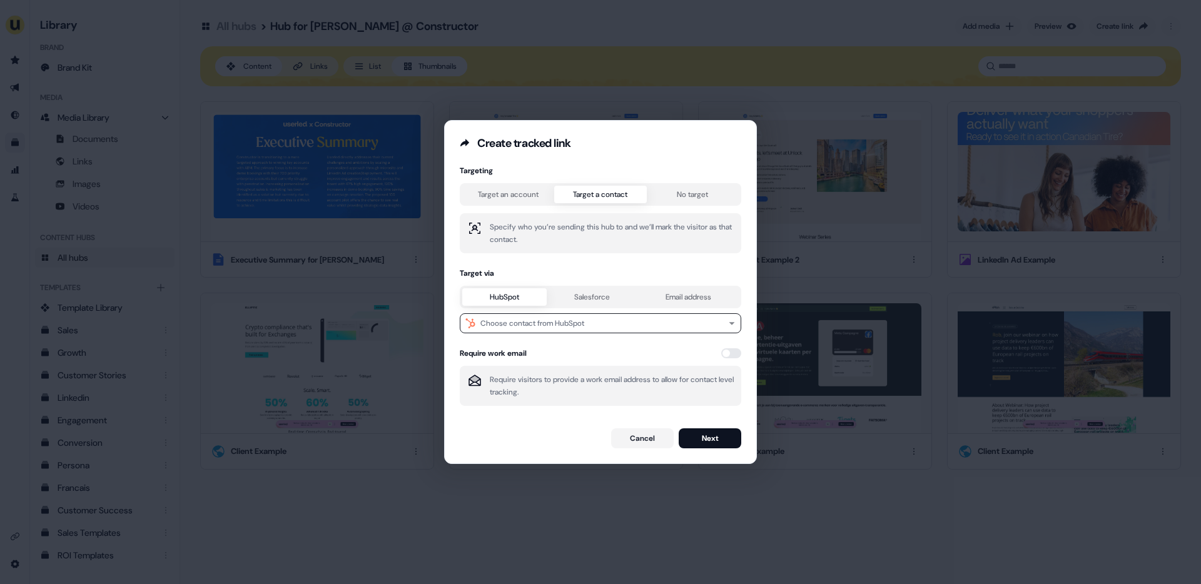
click at [502, 198] on div "Targeting Target an account Target a contact No target Specify who you’re sendi…" at bounding box center [601, 290] width 282 height 248
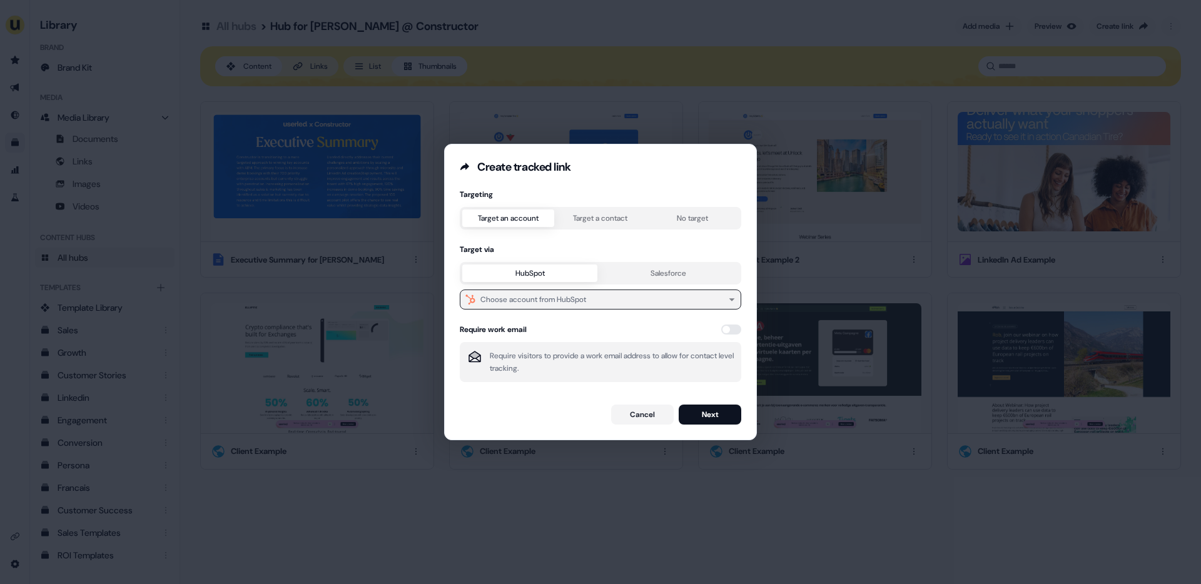
click at [512, 303] on div "Choose account from HubSpot" at bounding box center [533, 299] width 106 height 13
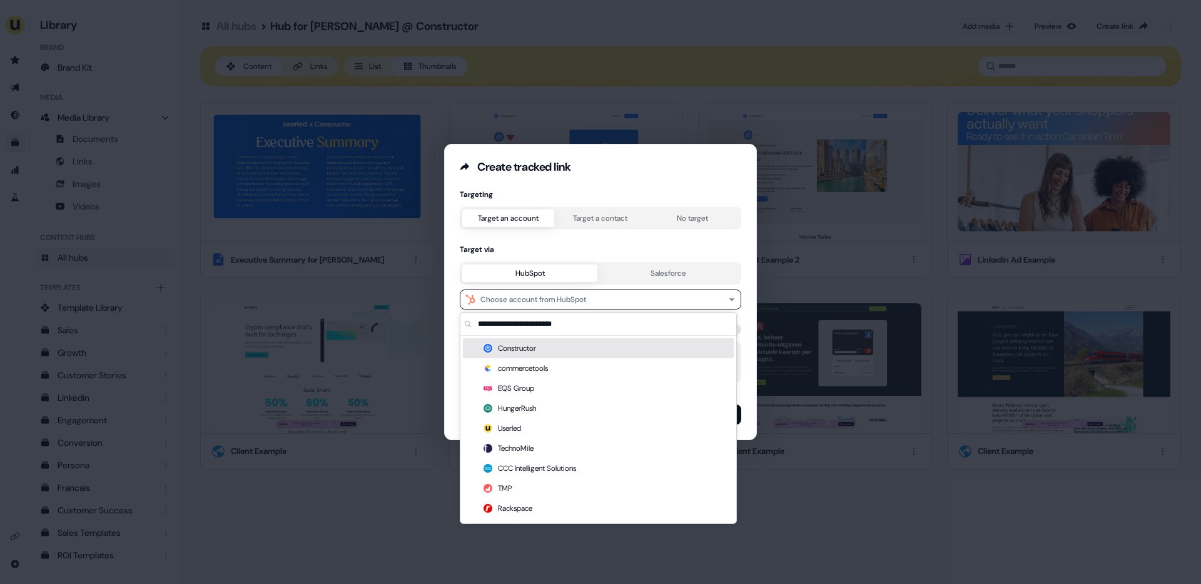
click at [532, 349] on div "Constructor" at bounding box center [598, 348] width 271 height 20
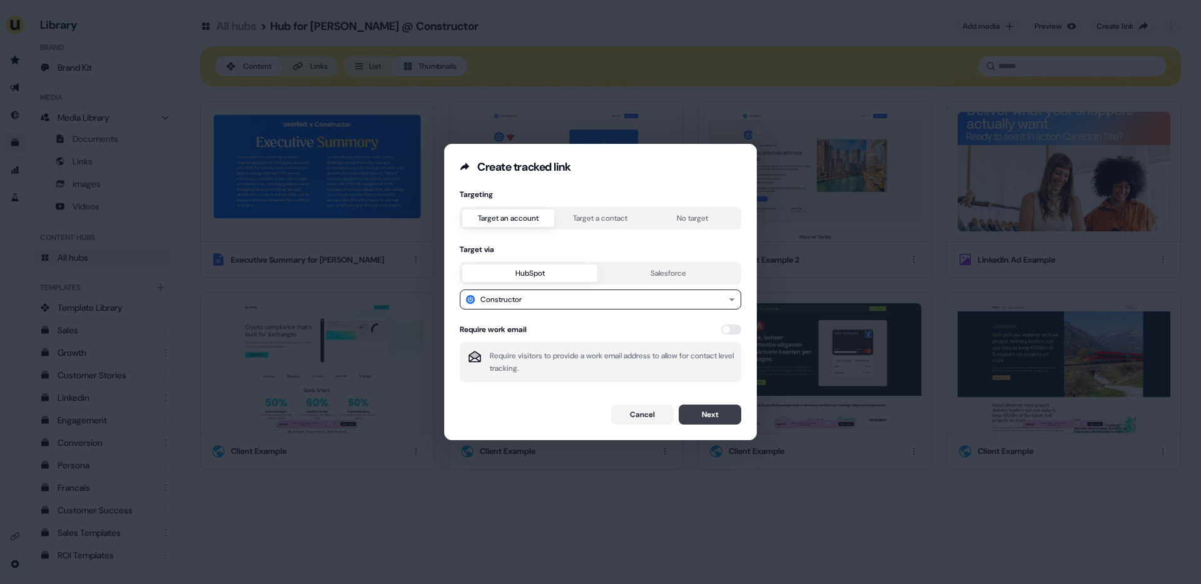
click at [703, 414] on button "Next" at bounding box center [710, 415] width 63 height 20
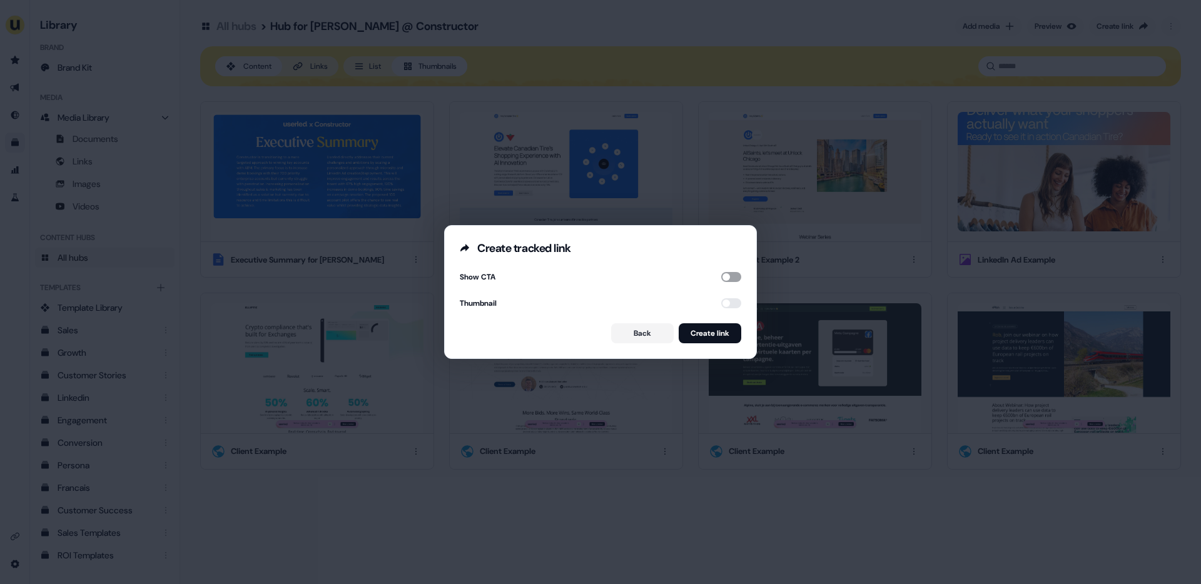
click at [726, 273] on button "button" at bounding box center [731, 277] width 20 height 10
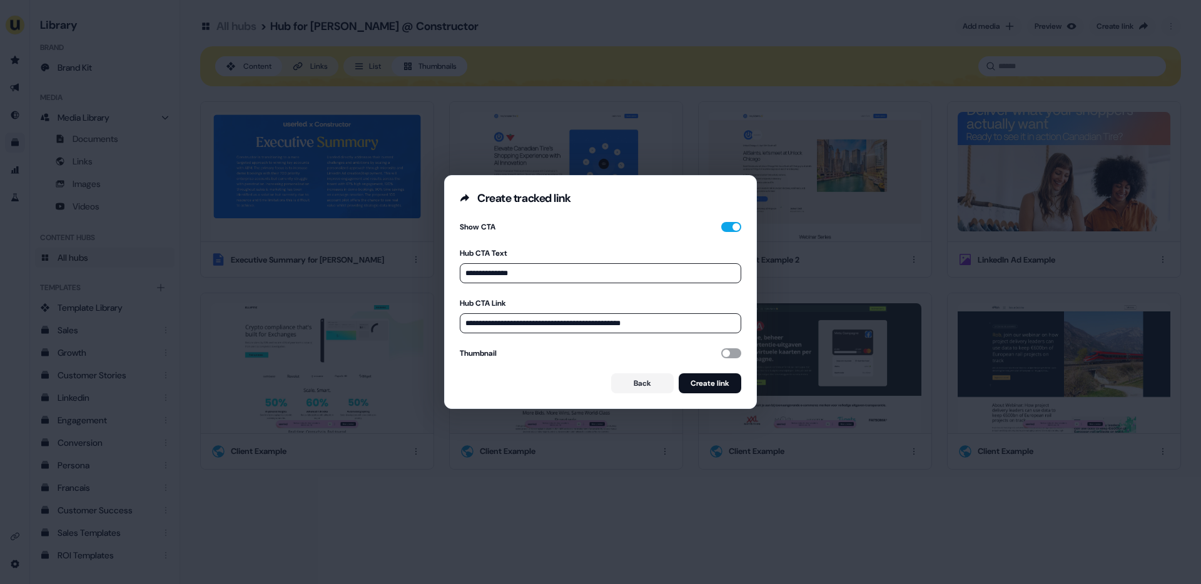
click at [729, 352] on button "button" at bounding box center [731, 353] width 20 height 10
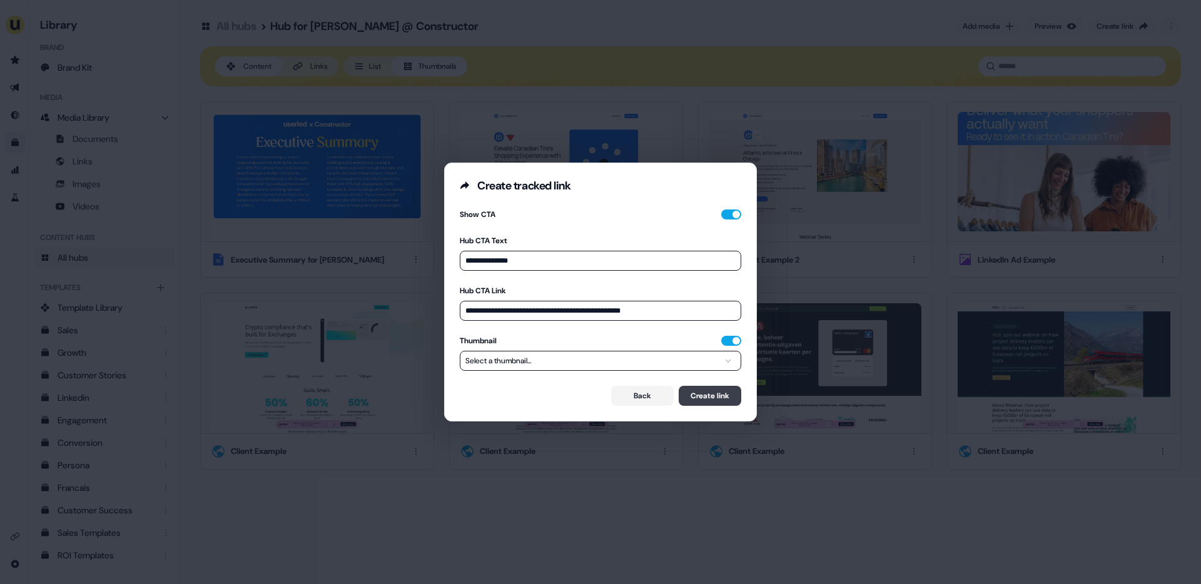
click at [710, 399] on button "Create link" at bounding box center [710, 396] width 63 height 20
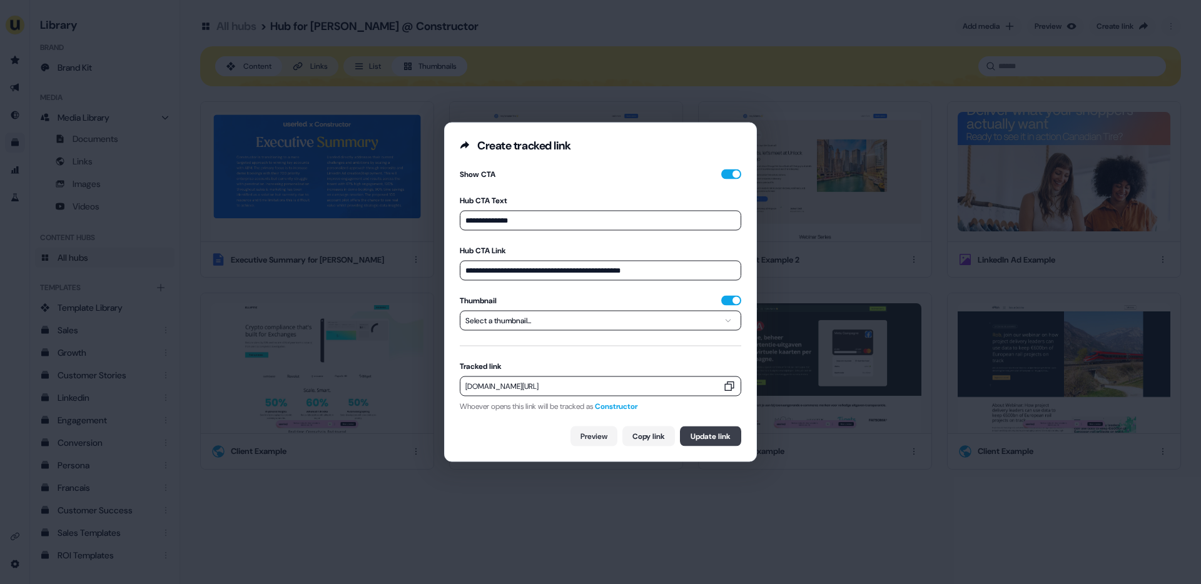
click at [699, 436] on button "Update link" at bounding box center [710, 437] width 61 height 20
